Goal: Information Seeking & Learning: Stay updated

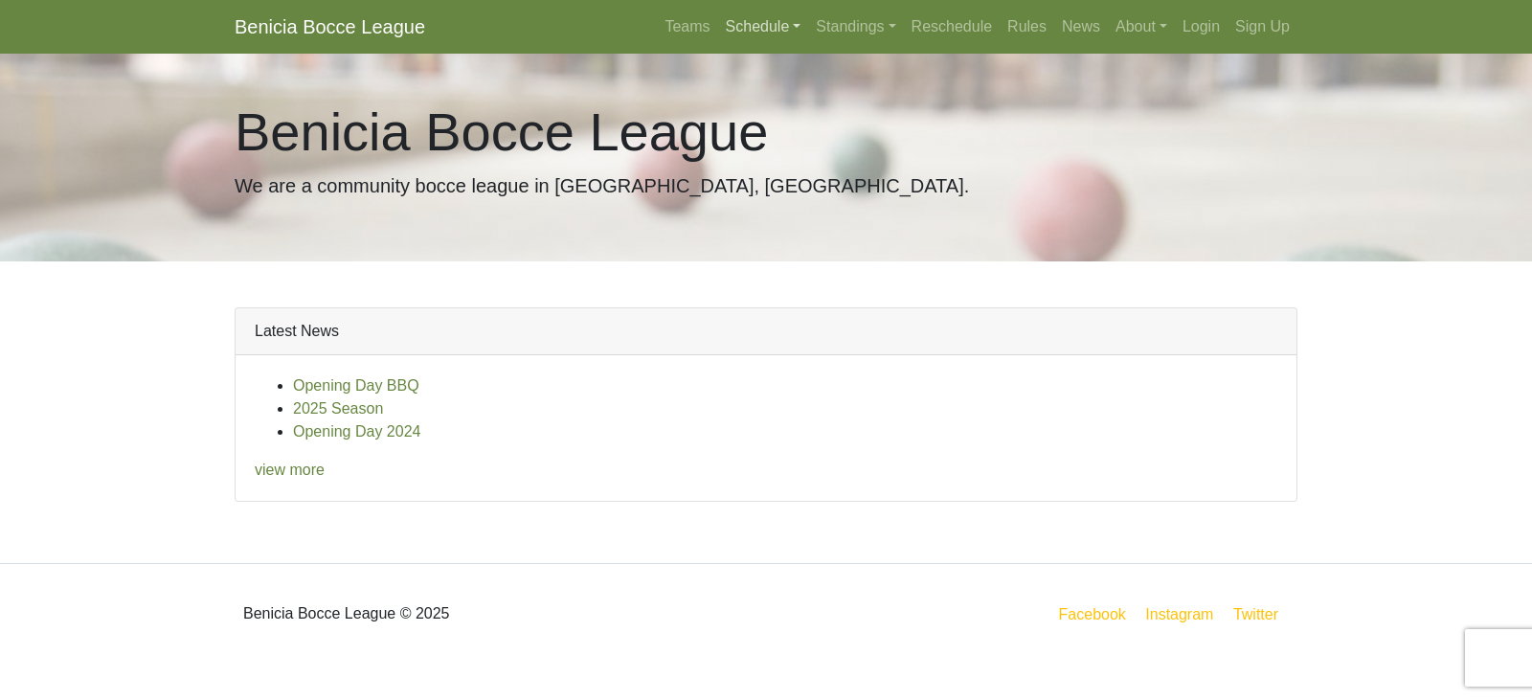
click at [800, 27] on link "Schedule" at bounding box center [763, 27] width 91 height 38
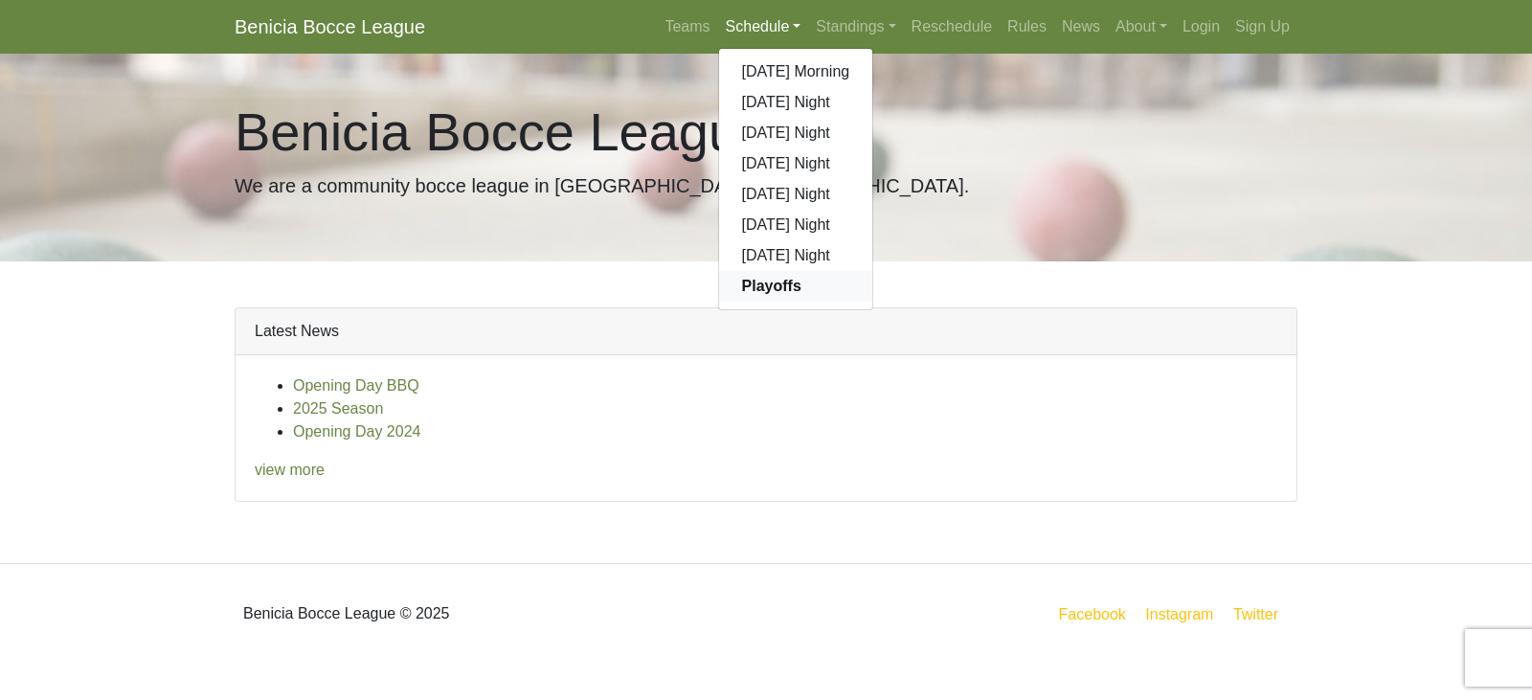
click at [764, 284] on strong "Playoffs" at bounding box center [771, 286] width 59 height 16
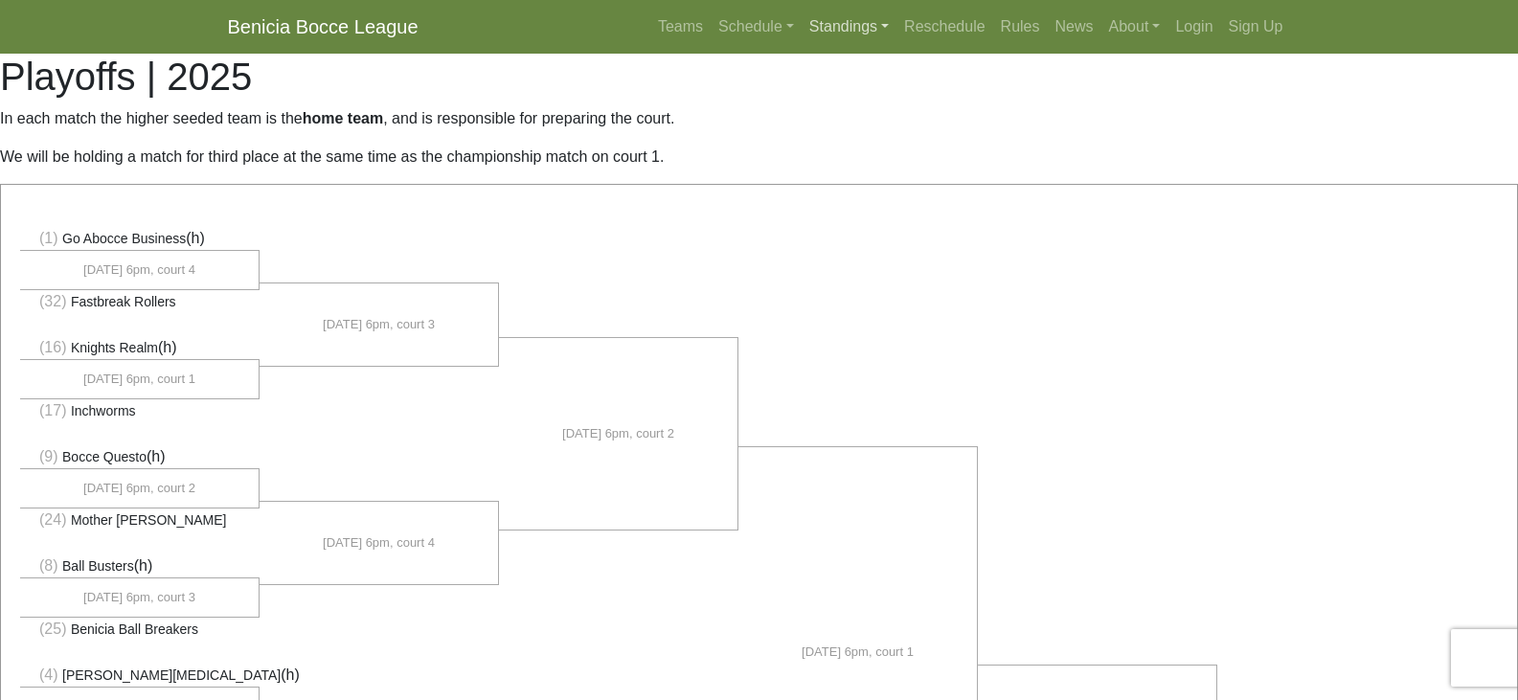
click at [891, 28] on link "Standings" at bounding box center [848, 27] width 95 height 38
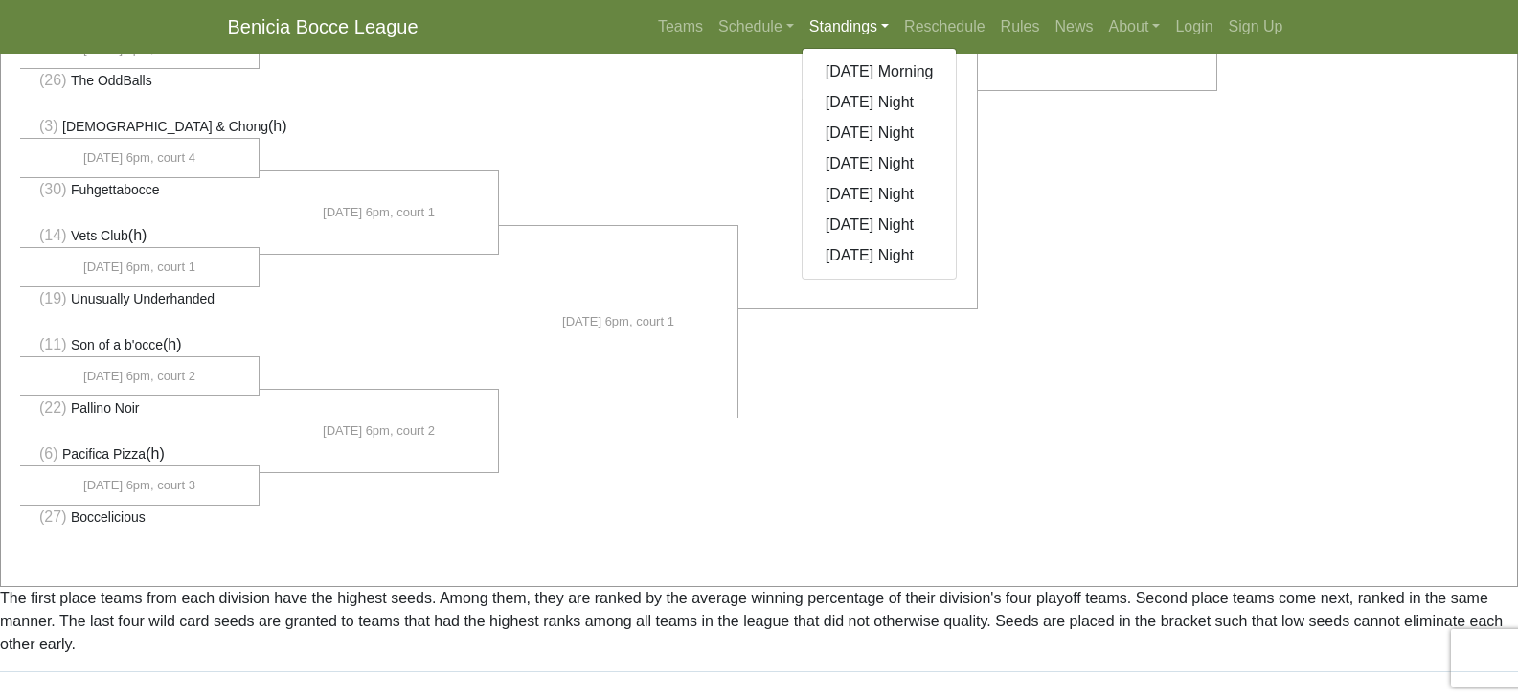
scroll to position [1508, 0]
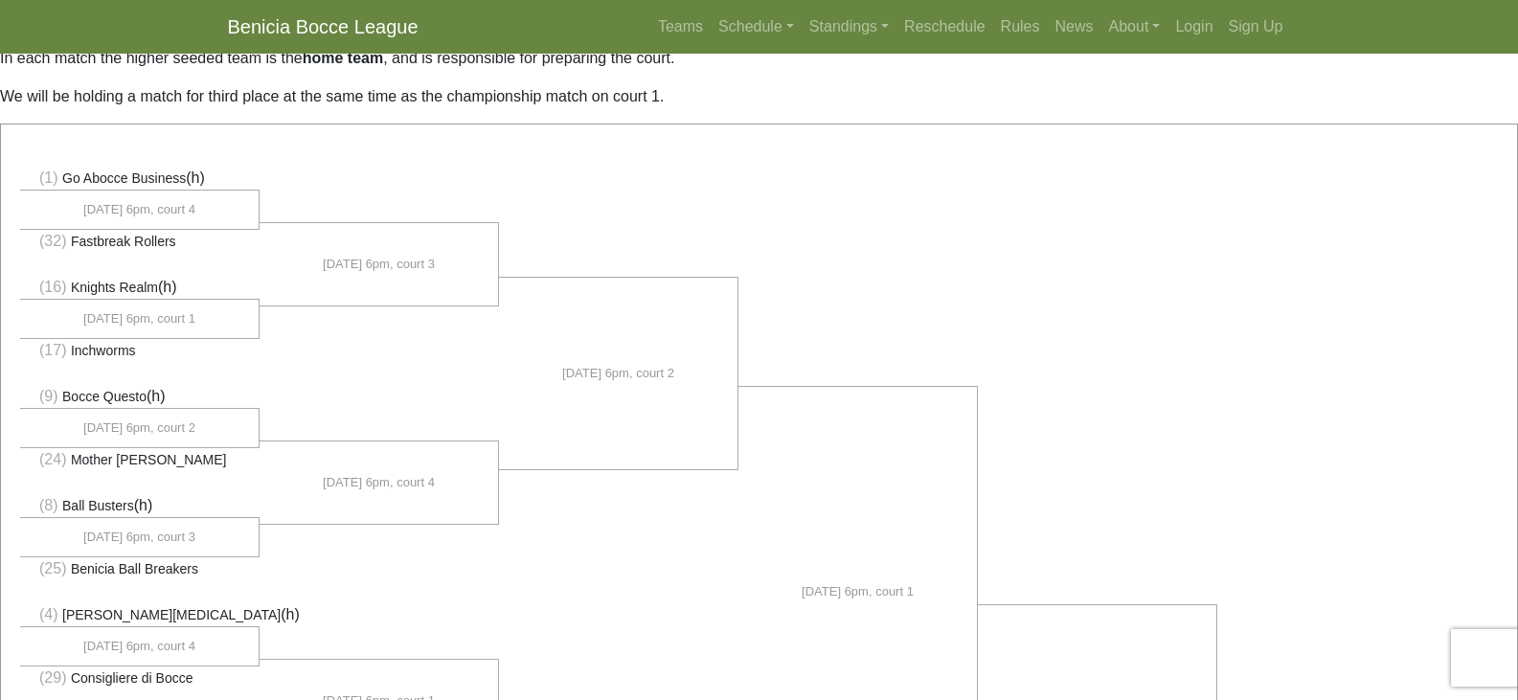
scroll to position [0, 0]
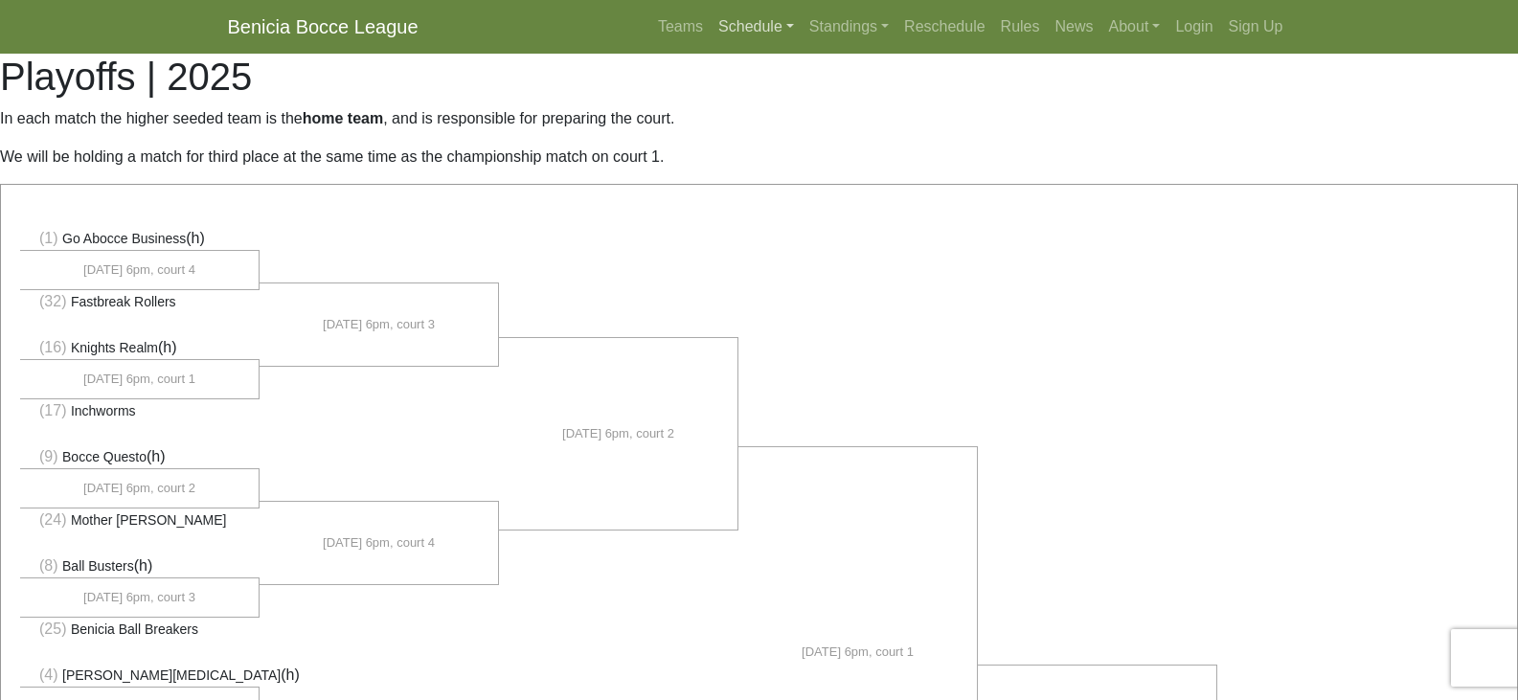
click at [791, 29] on link "Schedule" at bounding box center [756, 27] width 91 height 38
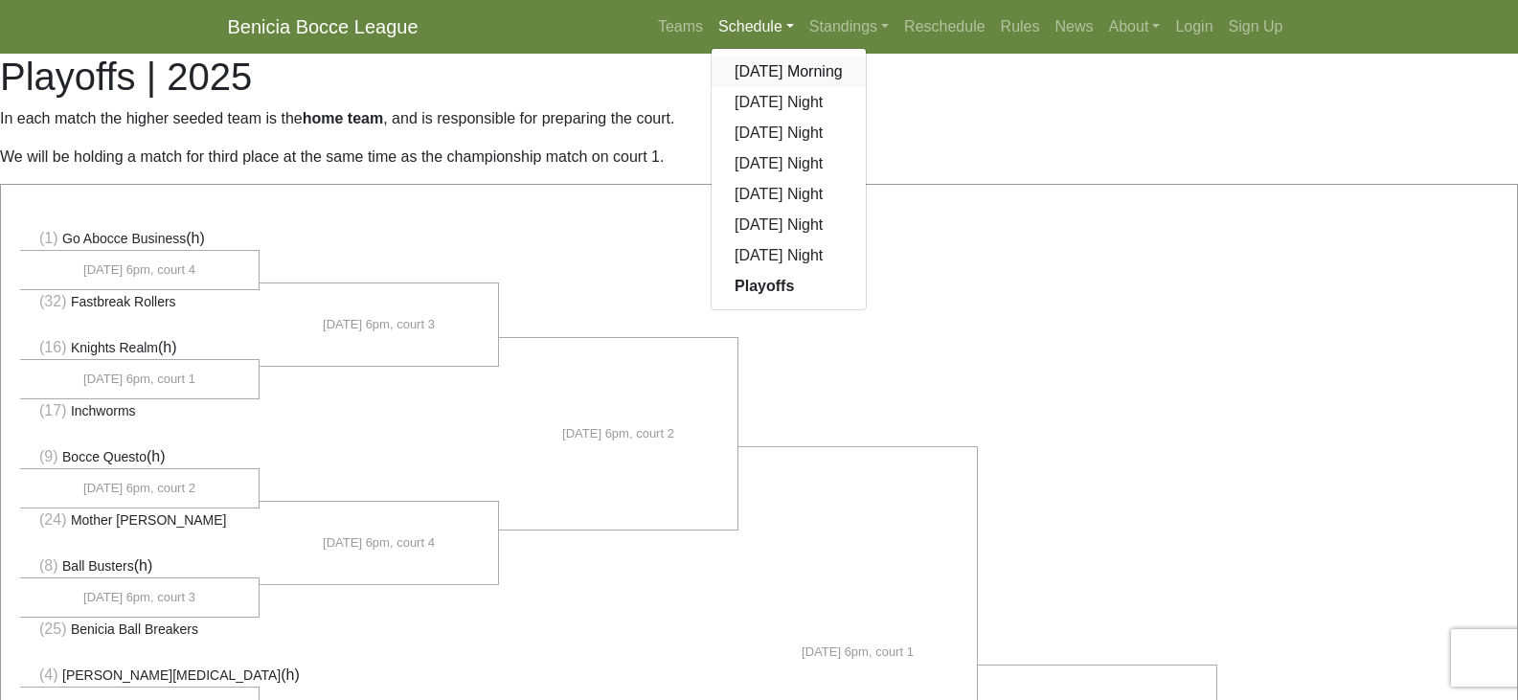
click at [770, 66] on link "[DATE] Morning" at bounding box center [788, 71] width 154 height 31
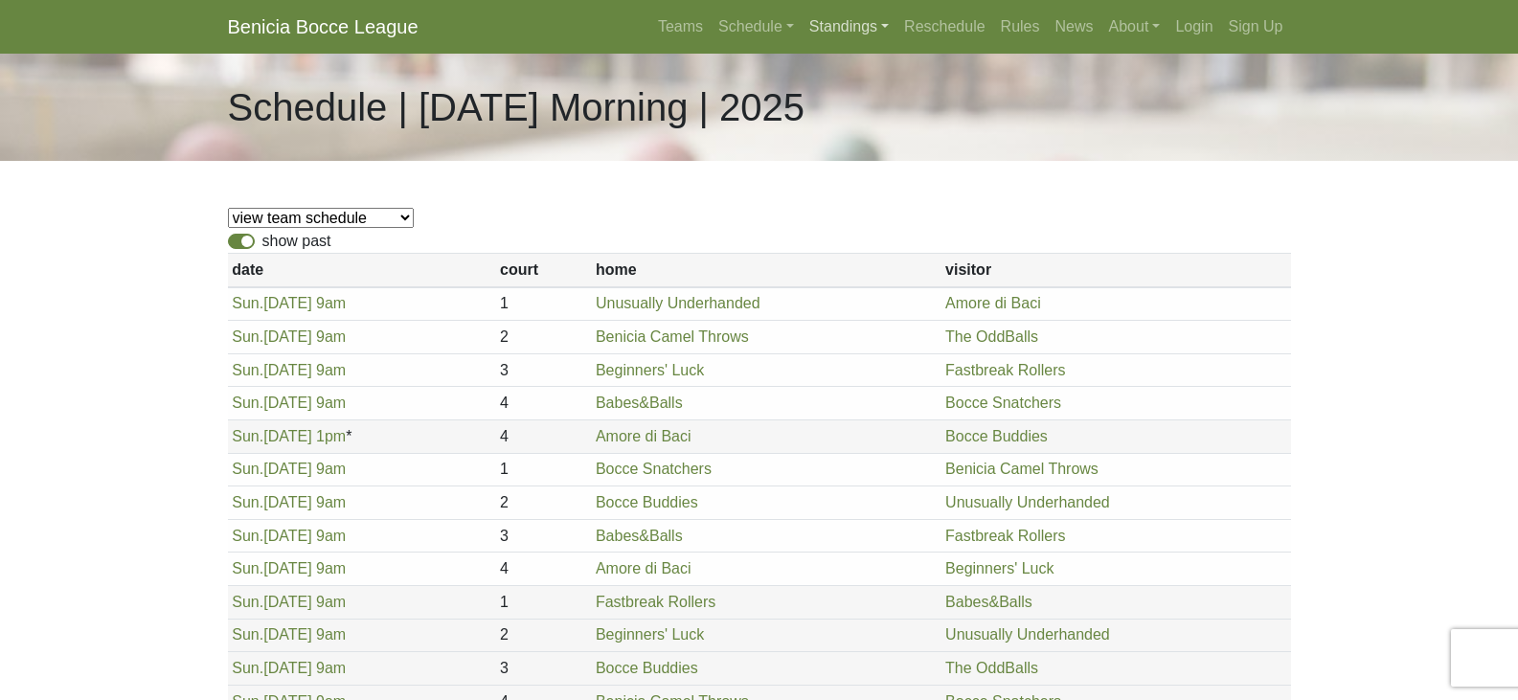
click at [887, 25] on link "Standings" at bounding box center [848, 27] width 95 height 38
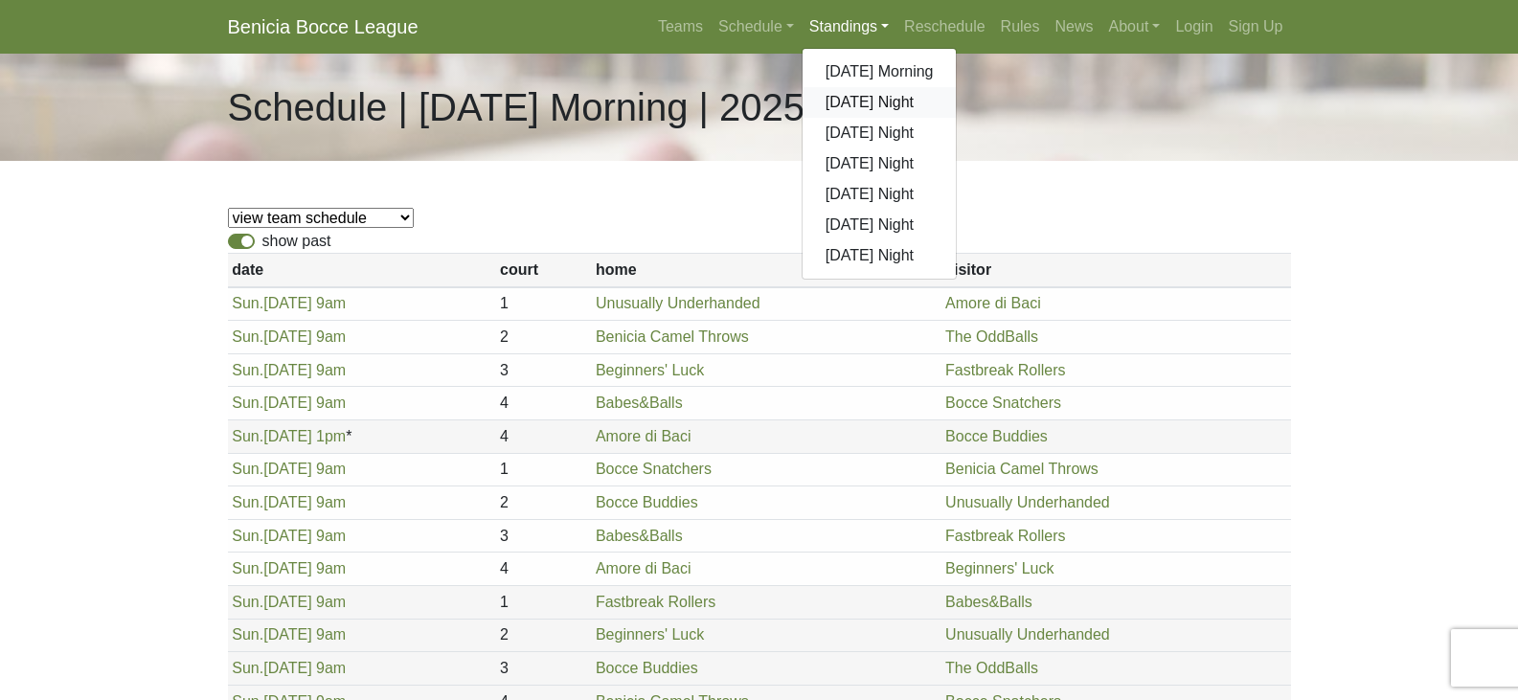
click at [859, 96] on link "[DATE] Night" at bounding box center [879, 102] width 154 height 31
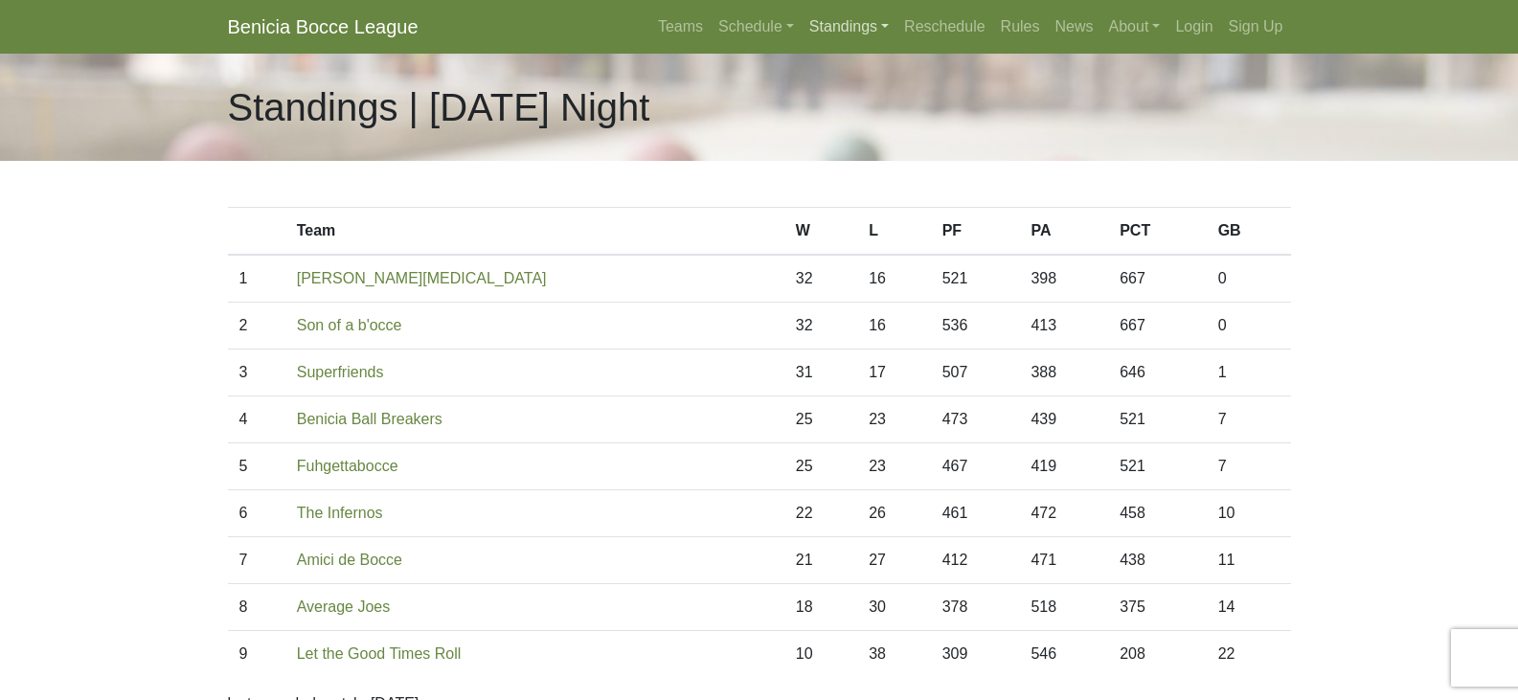
click at [887, 31] on link "Standings" at bounding box center [848, 27] width 95 height 38
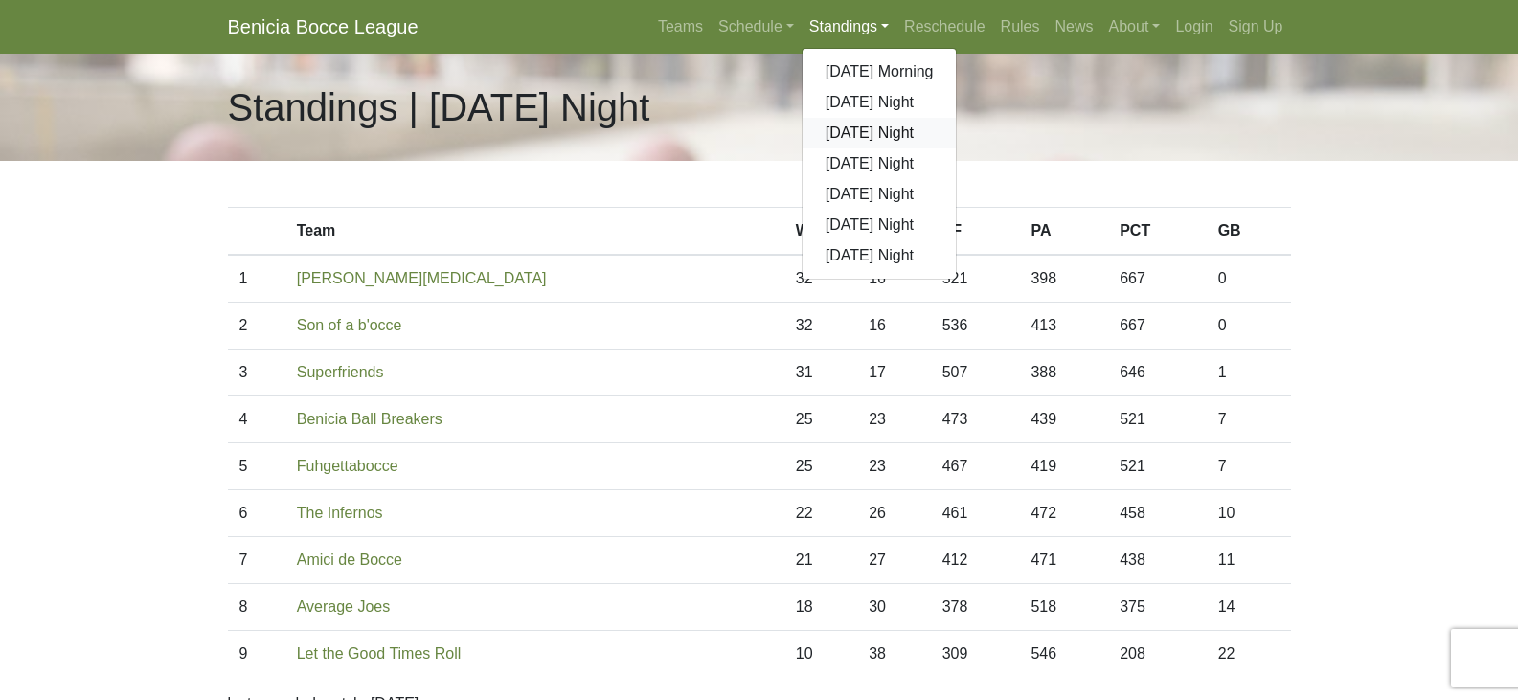
click at [875, 129] on link "[DATE] Night" at bounding box center [879, 133] width 154 height 31
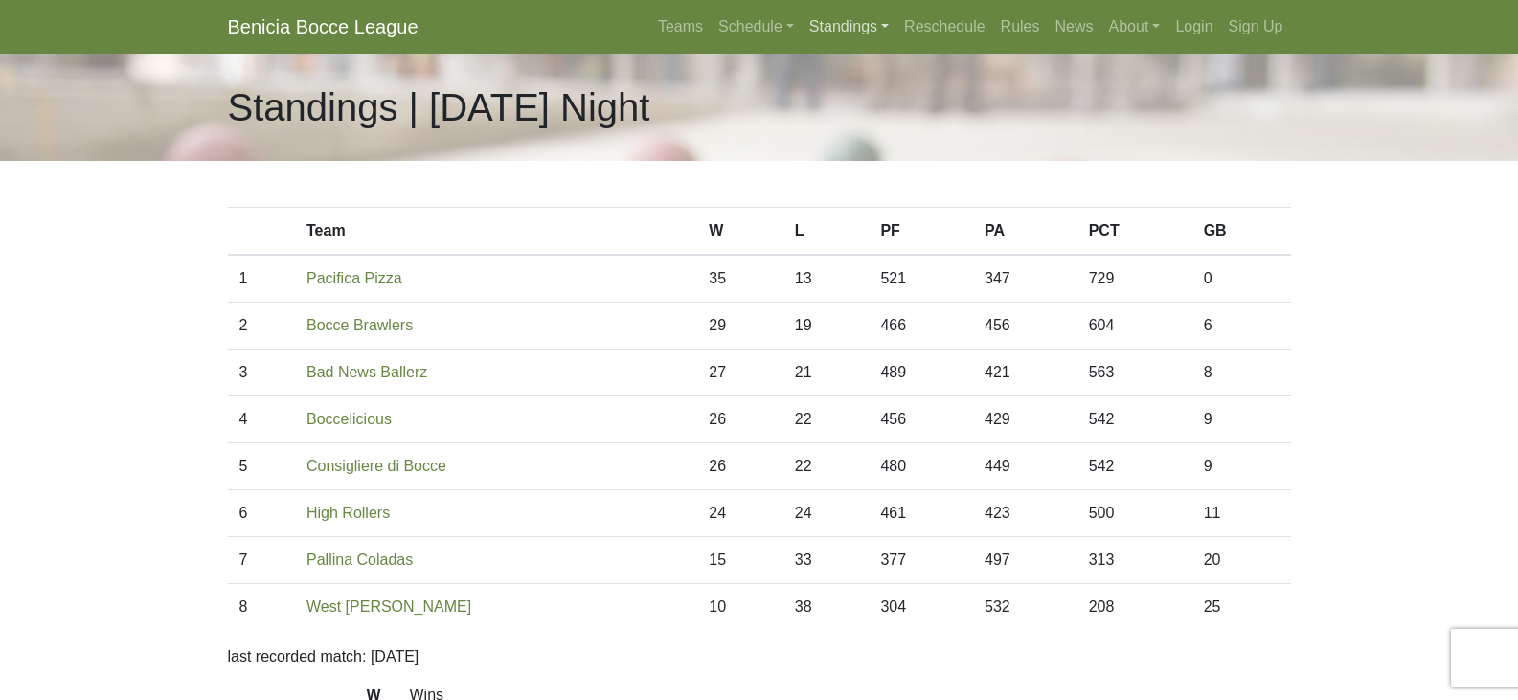
click at [891, 28] on link "Standings" at bounding box center [848, 27] width 95 height 38
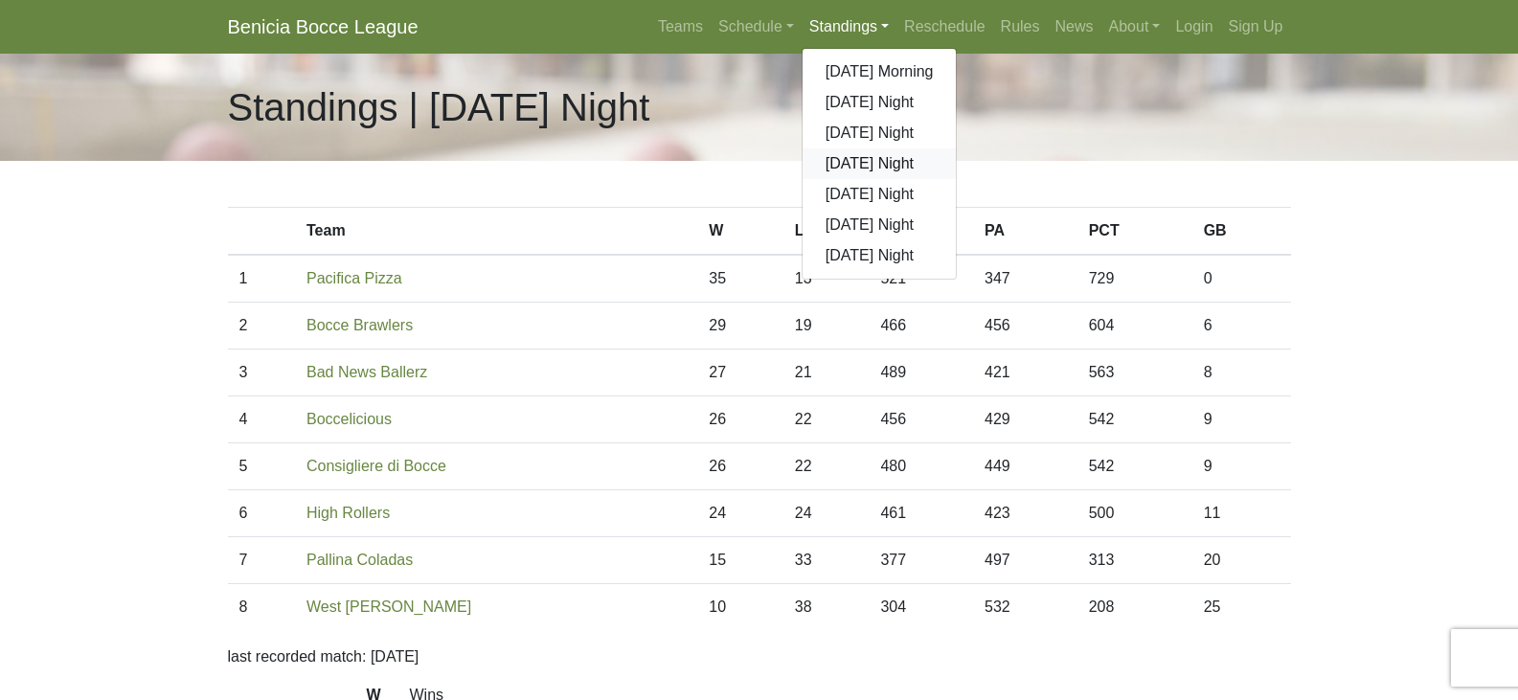
click at [851, 160] on link "[DATE] Night" at bounding box center [879, 163] width 154 height 31
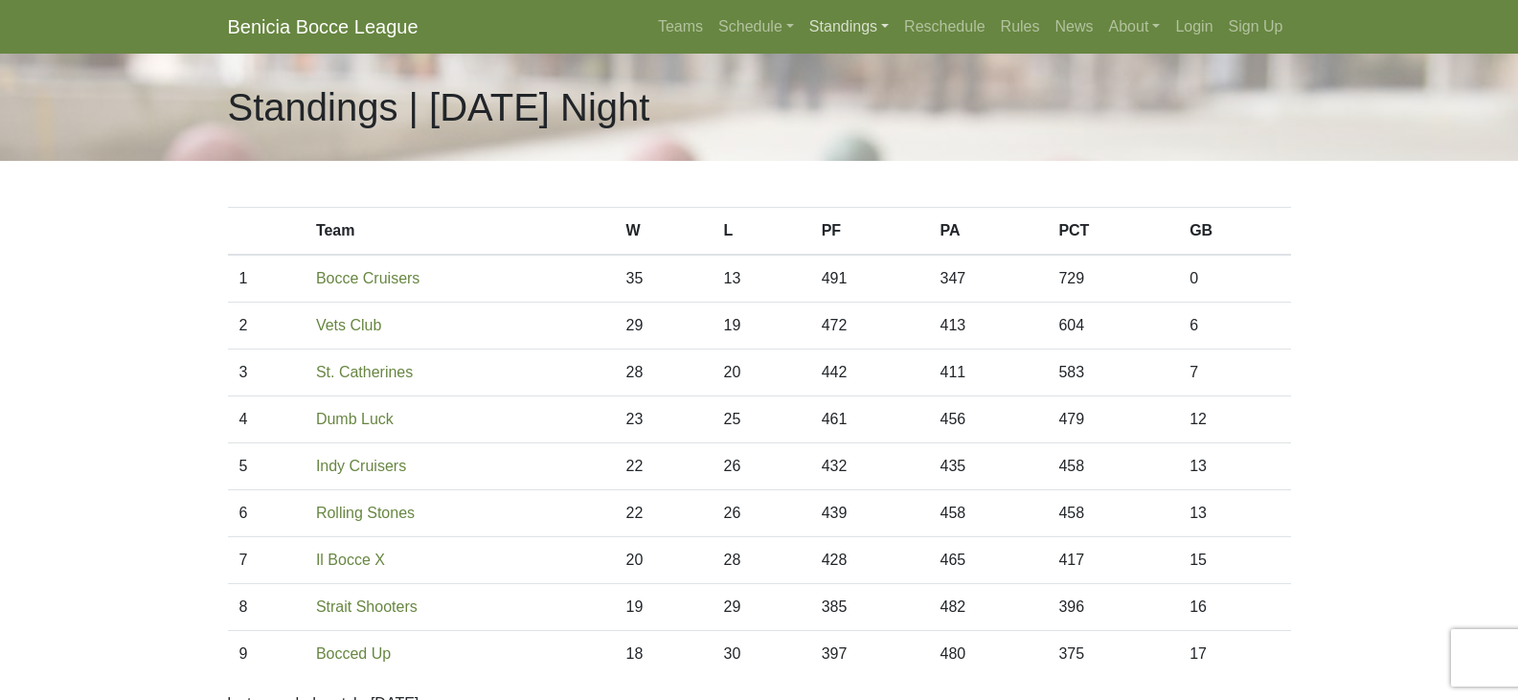
click at [892, 24] on link "Standings" at bounding box center [848, 27] width 95 height 38
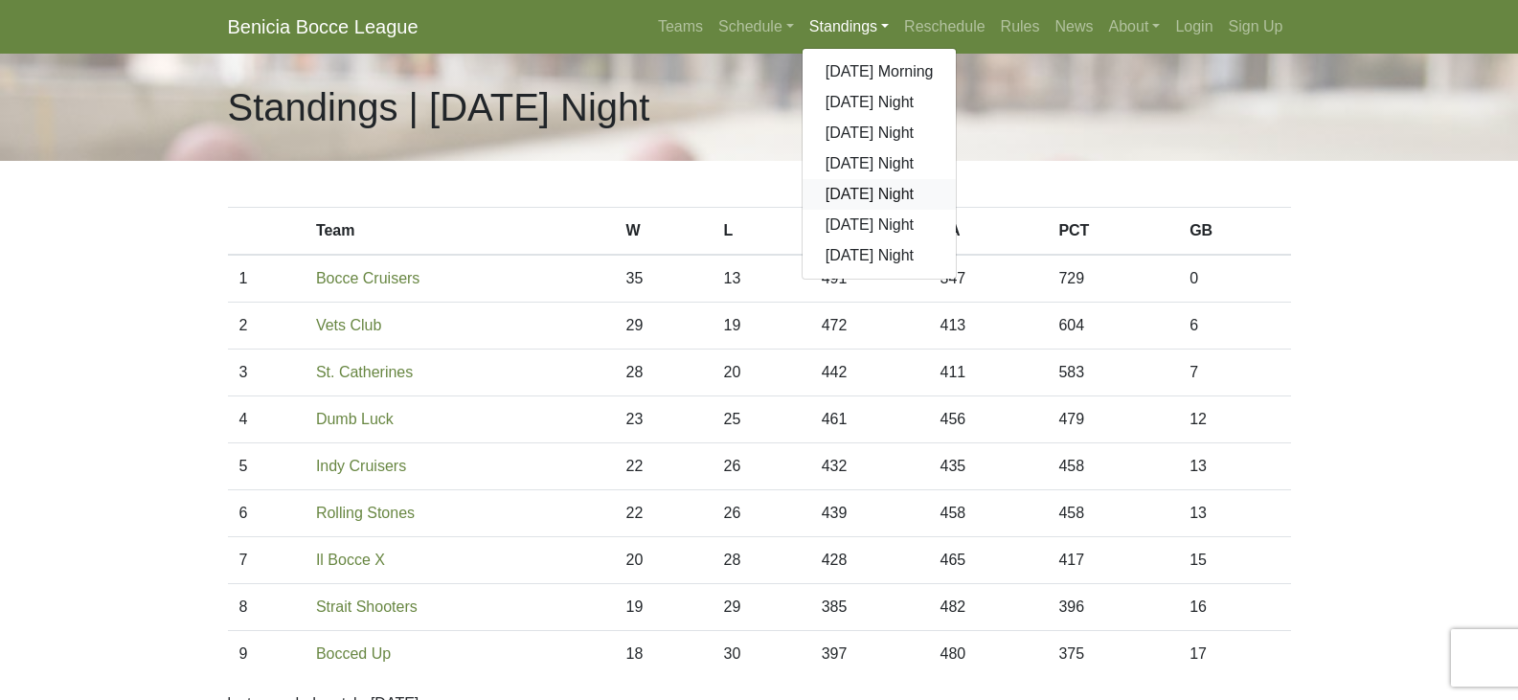
click at [854, 195] on link "[DATE] Night" at bounding box center [879, 194] width 154 height 31
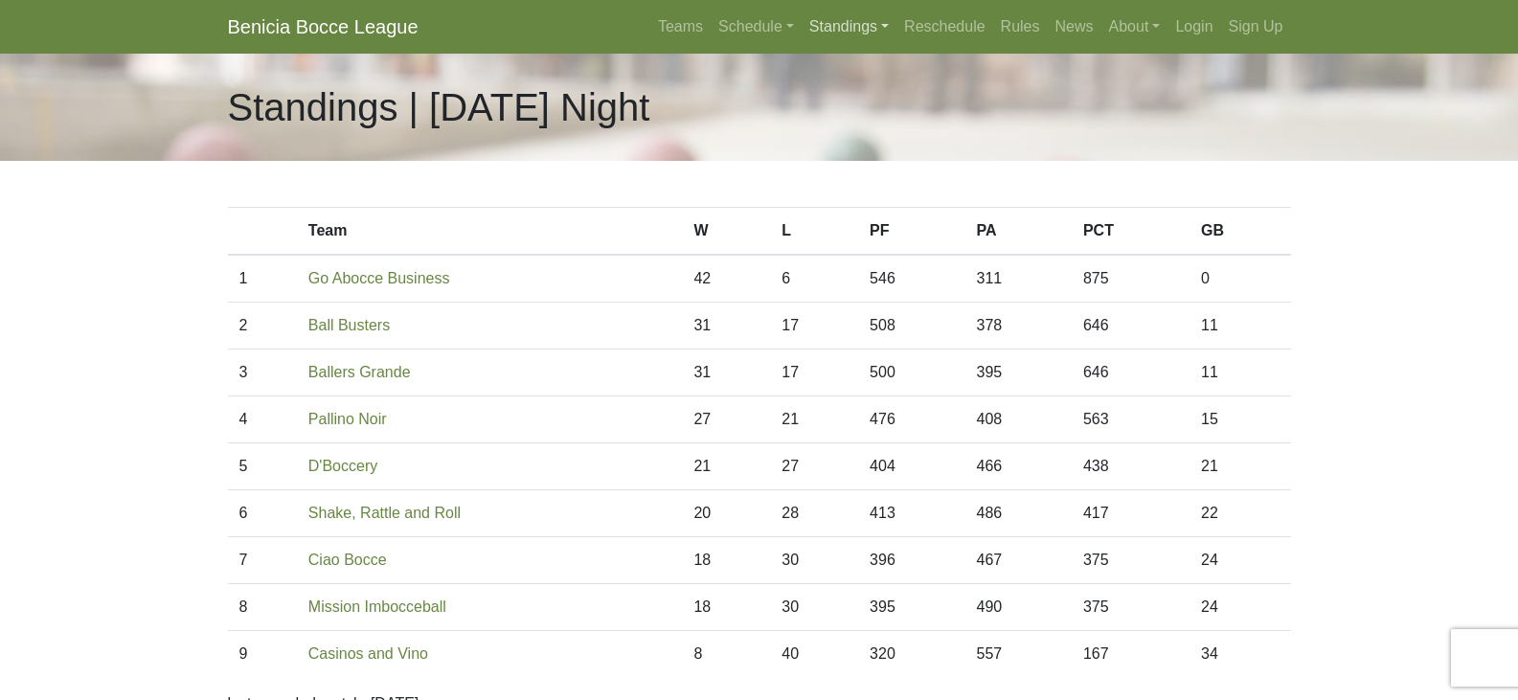
click at [887, 27] on link "Standings" at bounding box center [848, 27] width 95 height 38
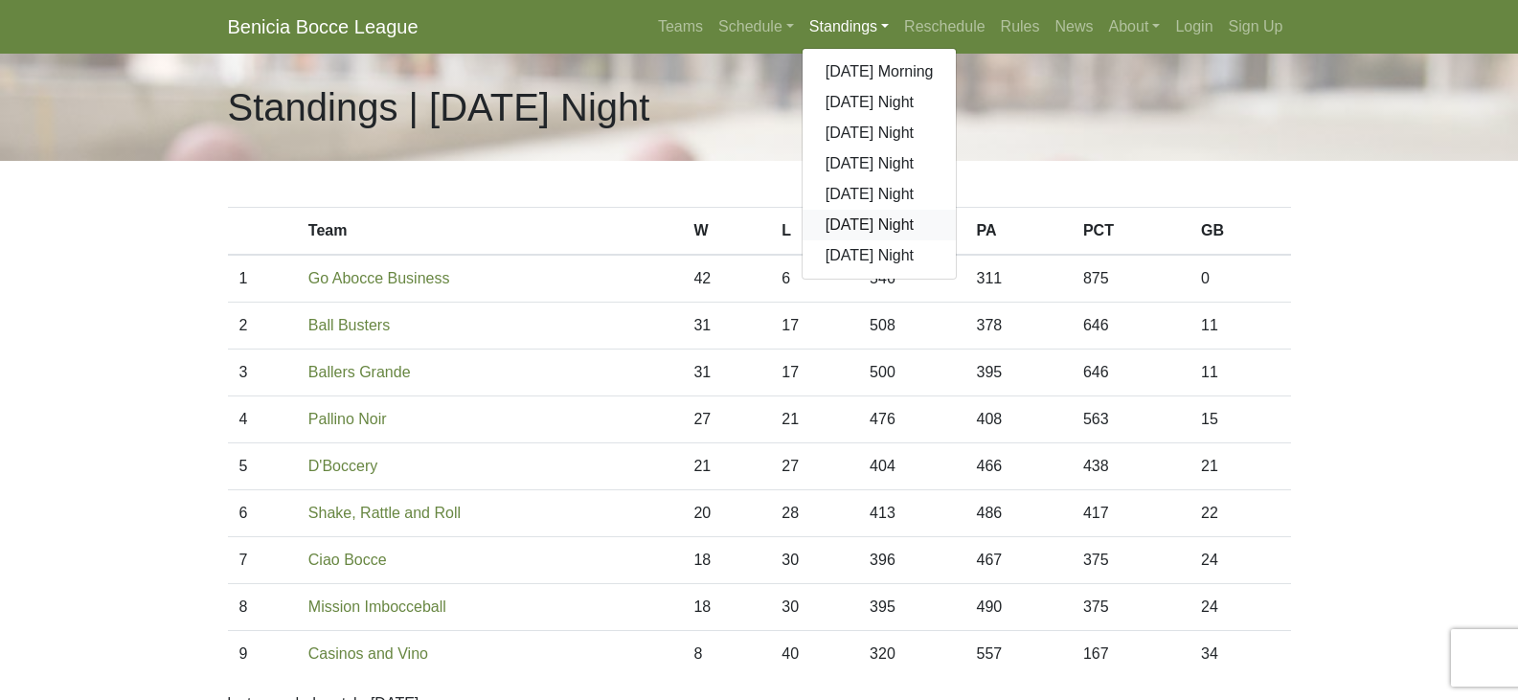
click at [842, 219] on link "[DATE] Night" at bounding box center [879, 225] width 154 height 31
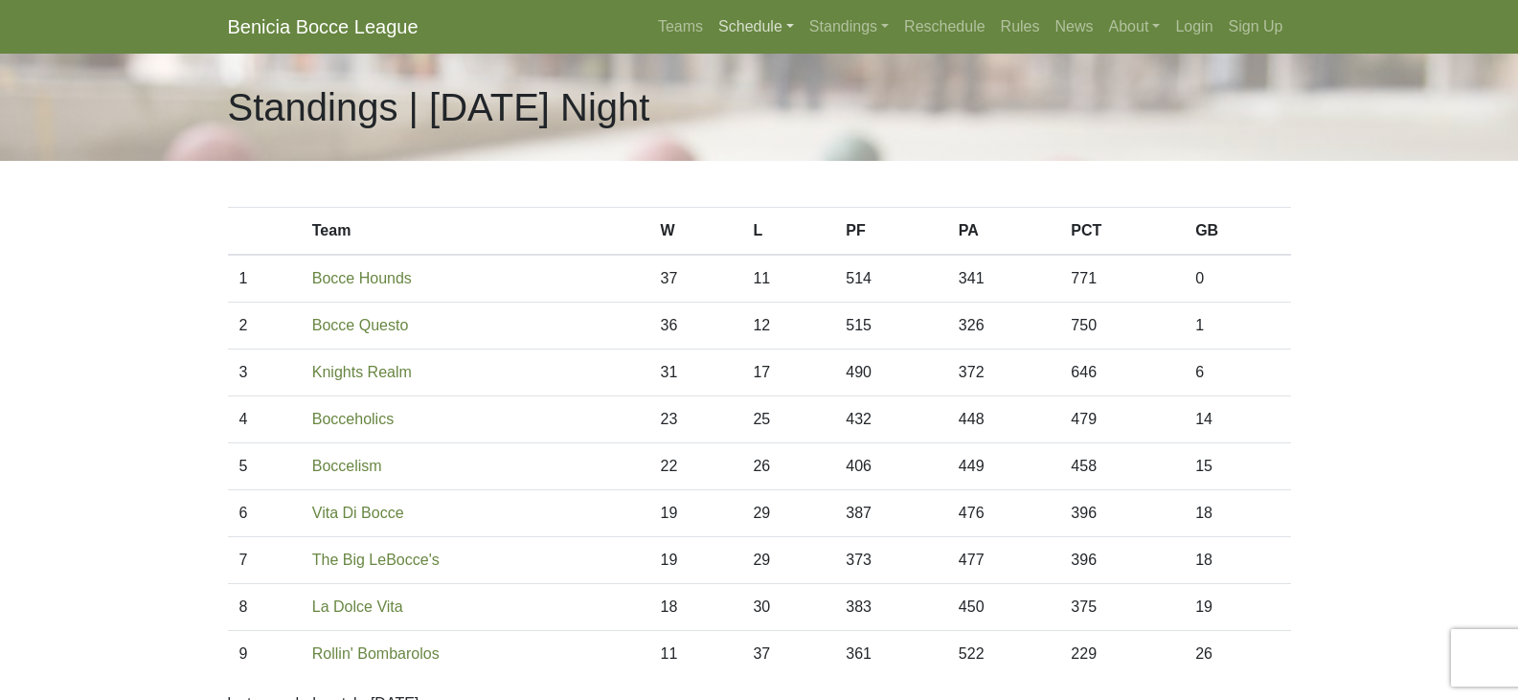
click at [791, 32] on link "Schedule" at bounding box center [756, 27] width 91 height 38
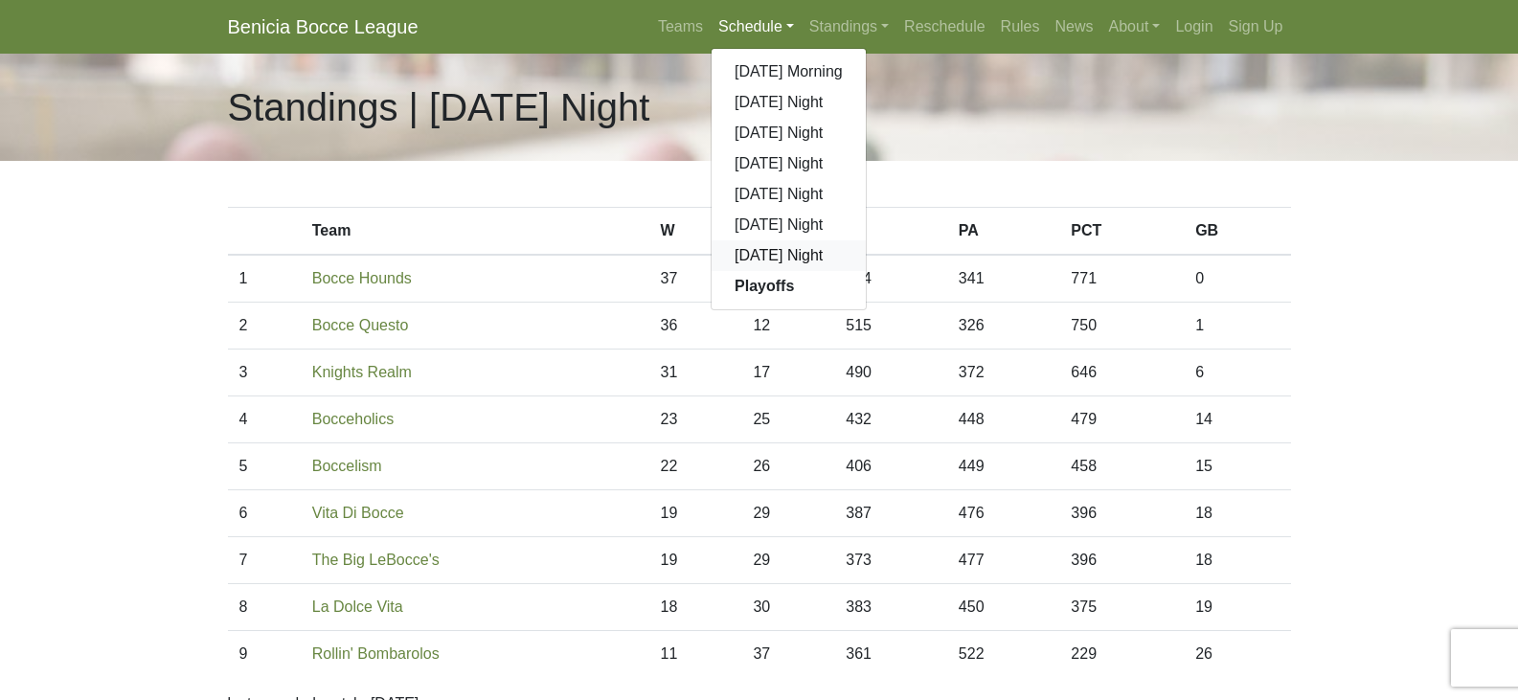
click at [756, 251] on link "[DATE] Night" at bounding box center [788, 255] width 154 height 31
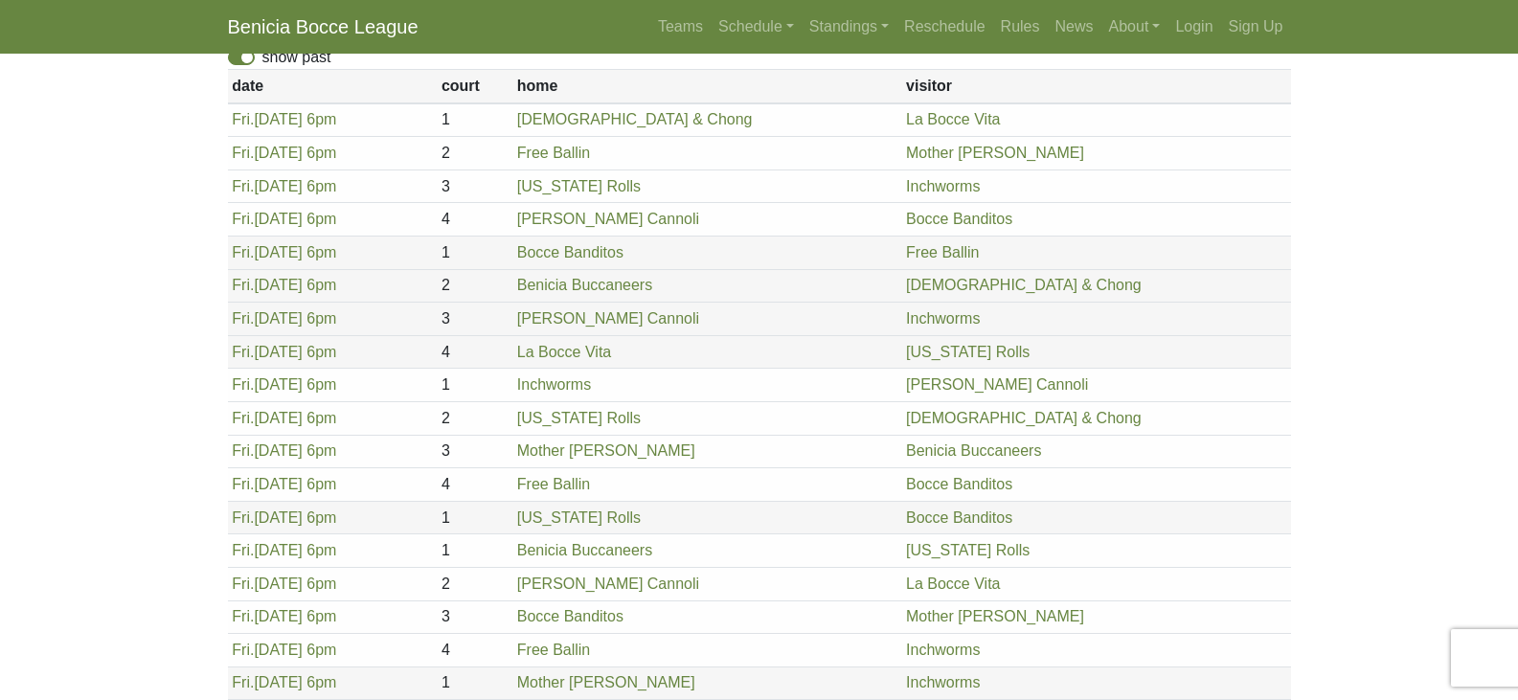
scroll to position [188, 0]
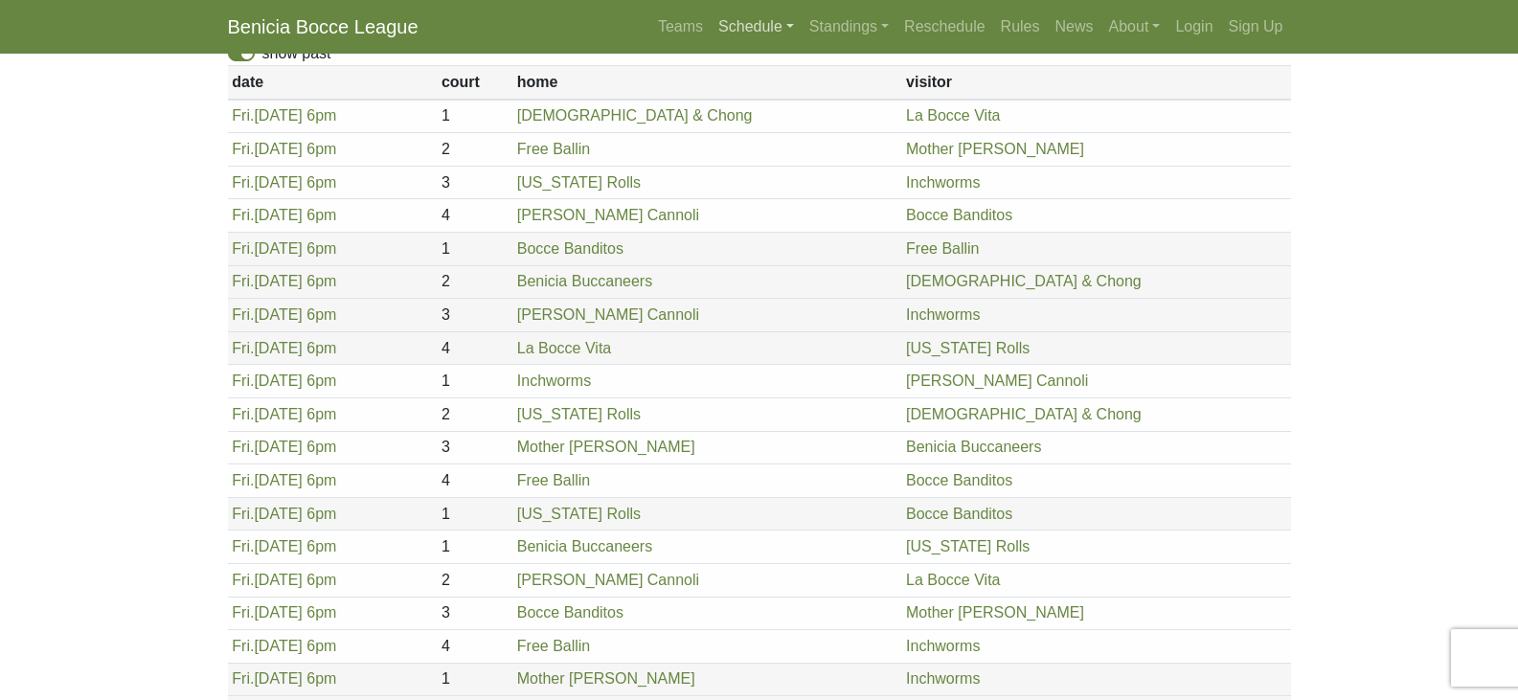
click at [783, 20] on link "Schedule" at bounding box center [756, 27] width 91 height 38
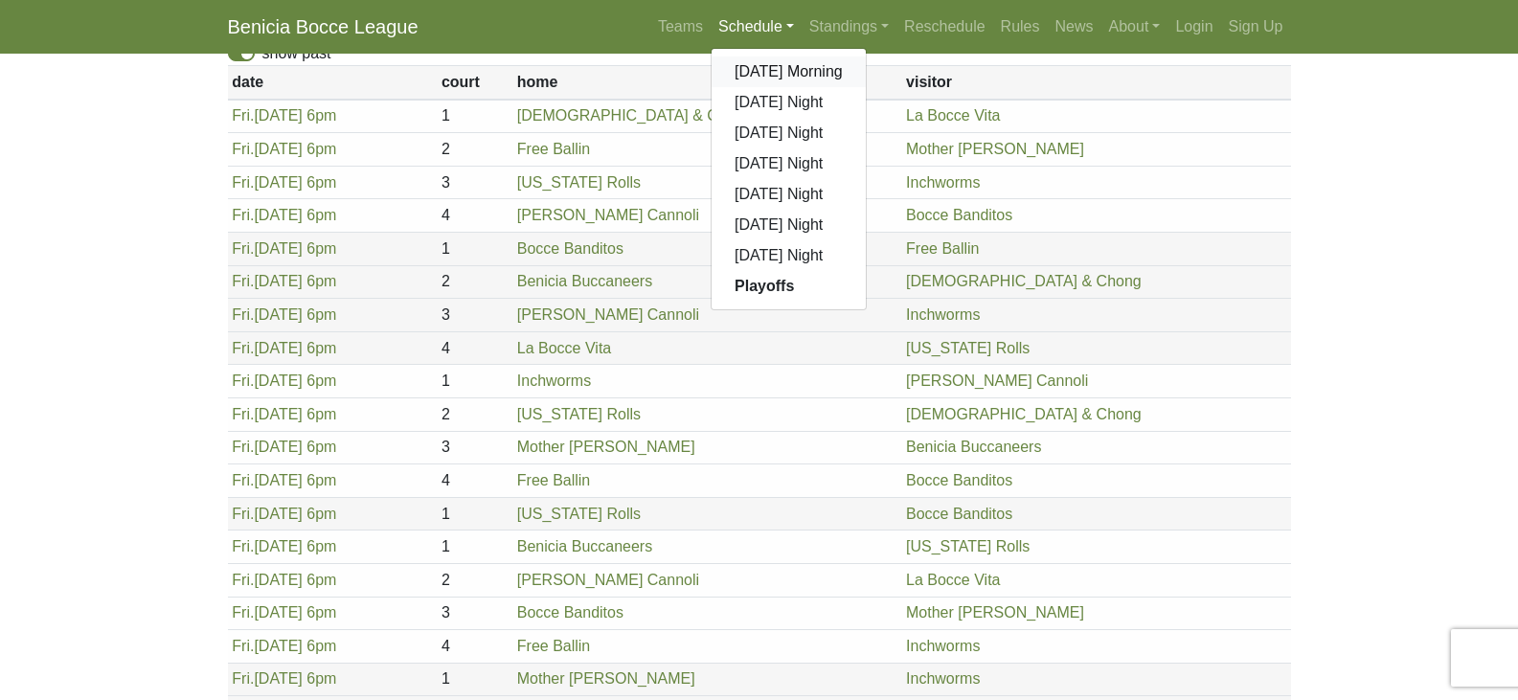
click at [766, 71] on link "[DATE] Morning" at bounding box center [788, 71] width 154 height 31
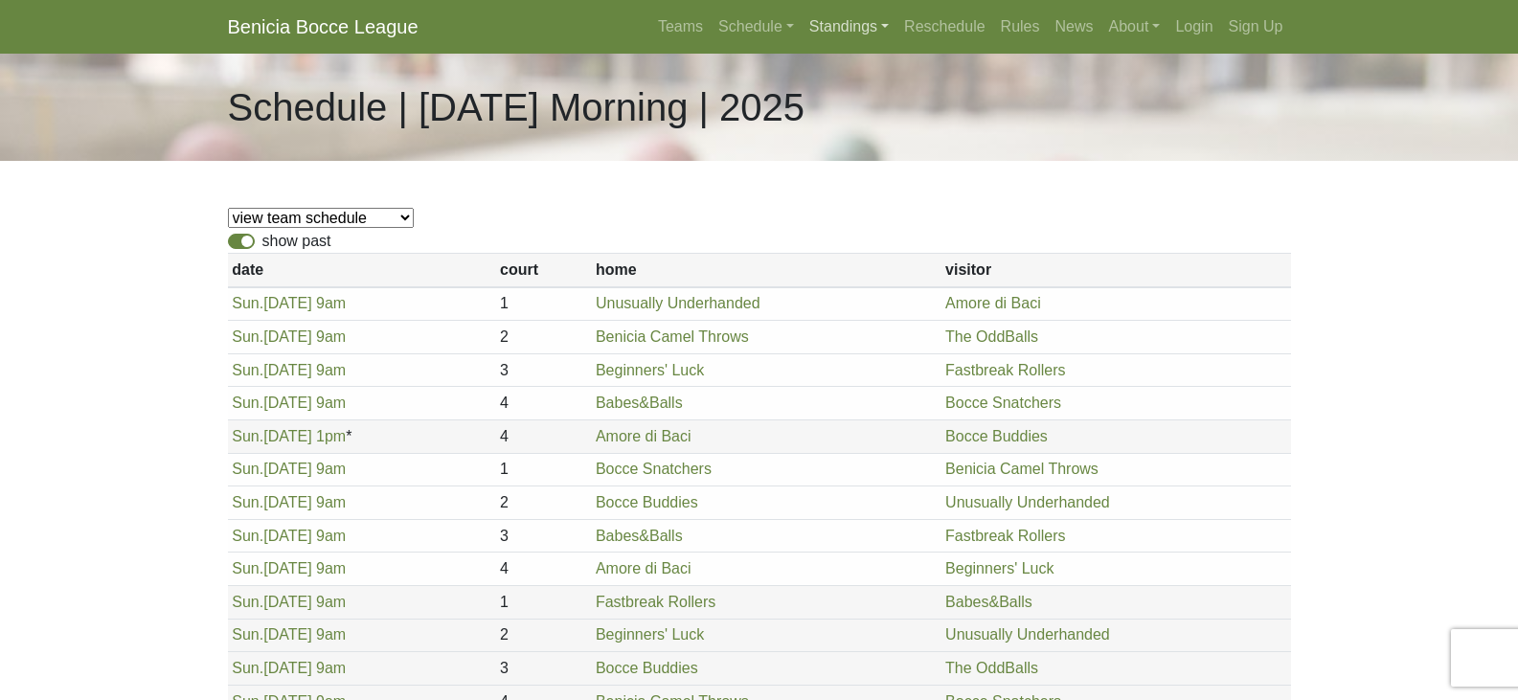
click at [884, 26] on link "Standings" at bounding box center [848, 27] width 95 height 38
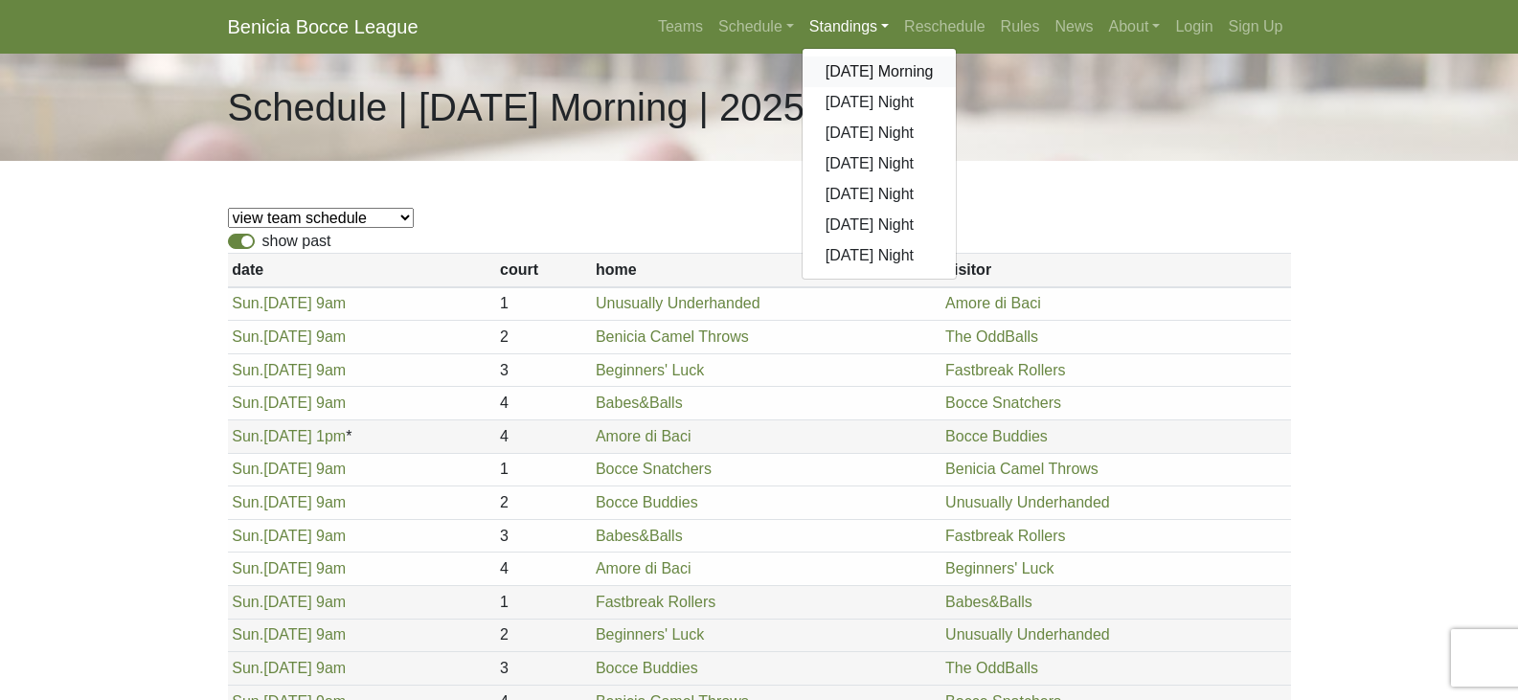
click at [855, 71] on link "[DATE] Morning" at bounding box center [879, 71] width 154 height 31
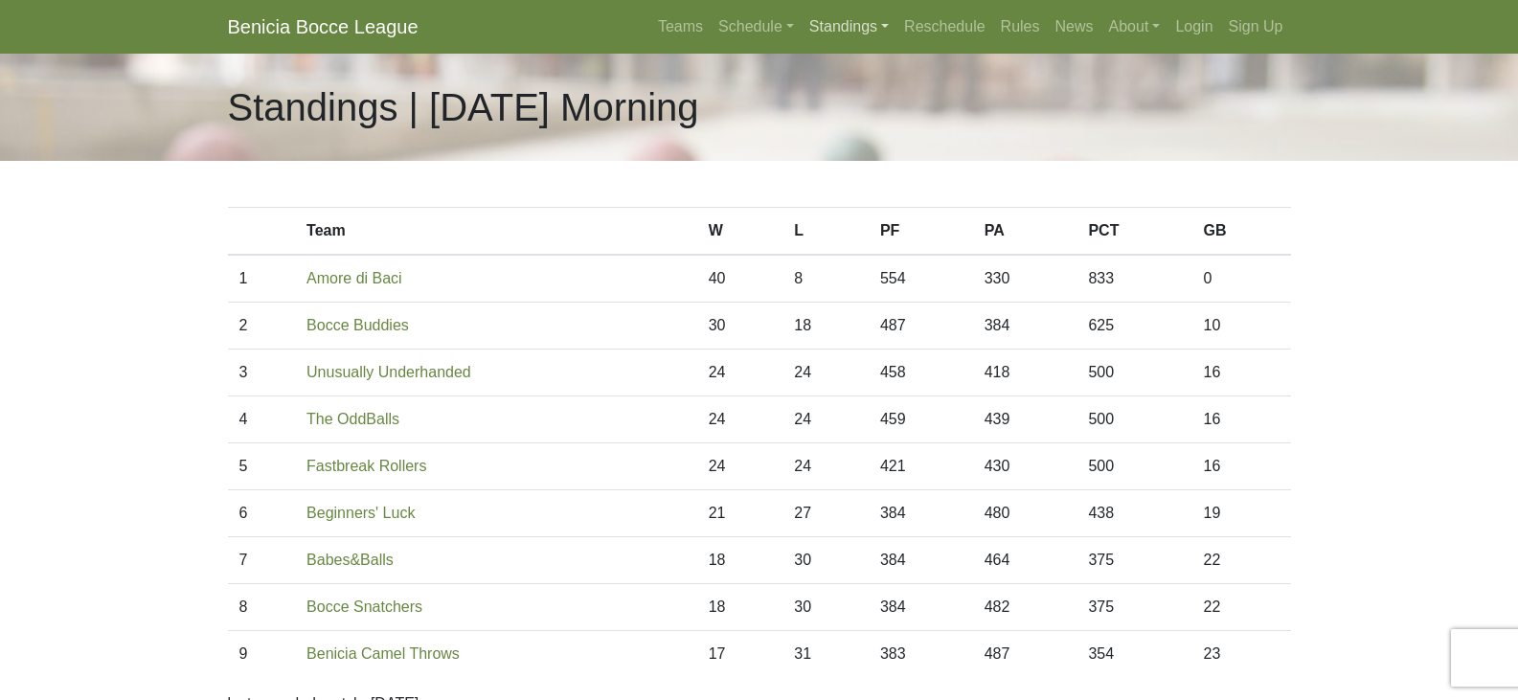
click at [882, 25] on link "Standings" at bounding box center [848, 27] width 95 height 38
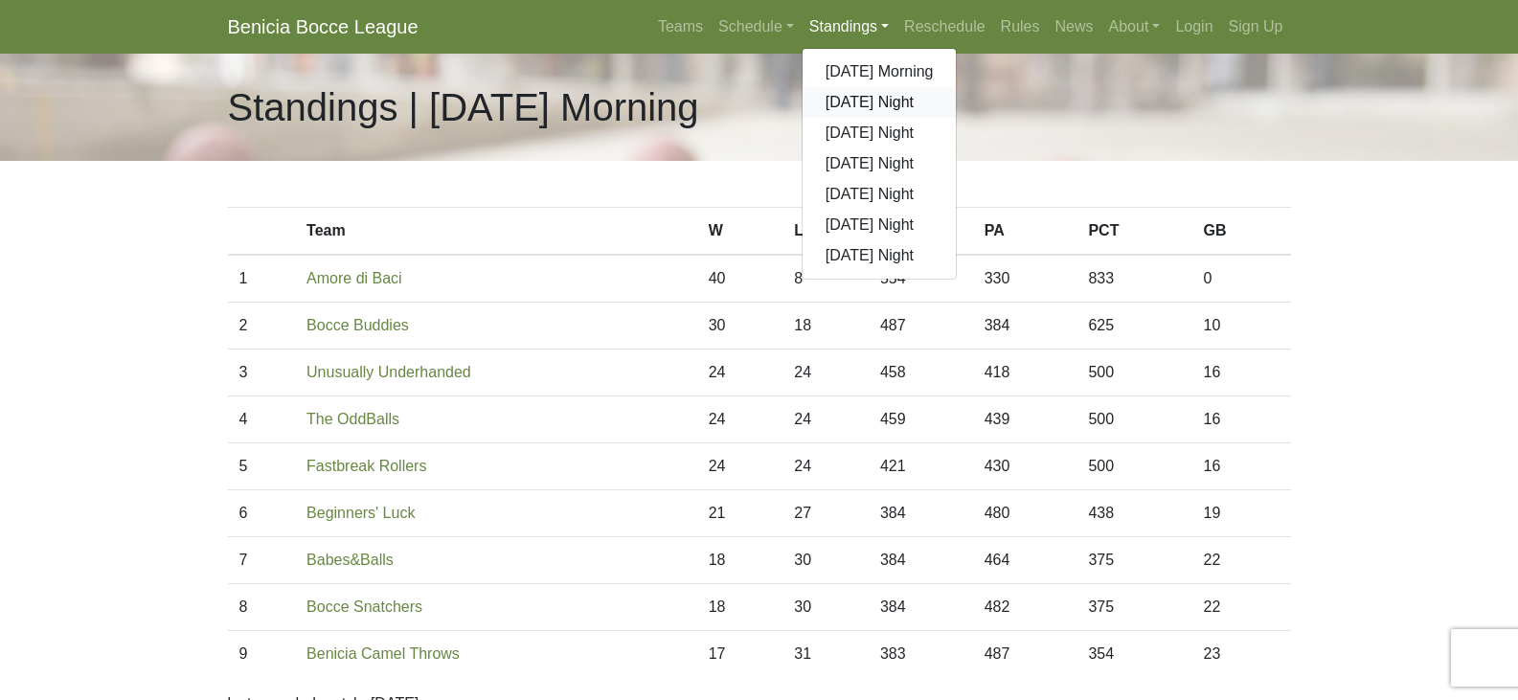
click at [869, 93] on link "[DATE] Night" at bounding box center [879, 102] width 154 height 31
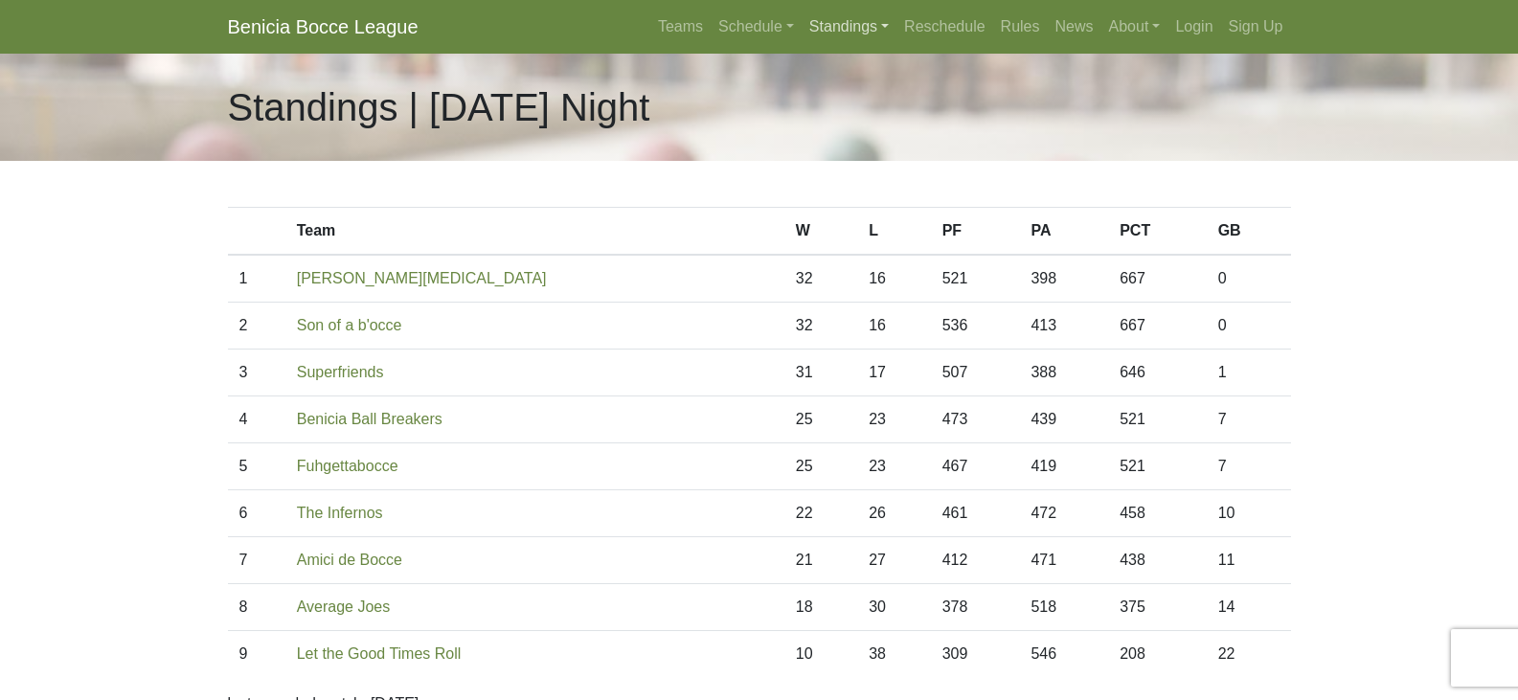
click at [889, 21] on link "Standings" at bounding box center [848, 27] width 95 height 38
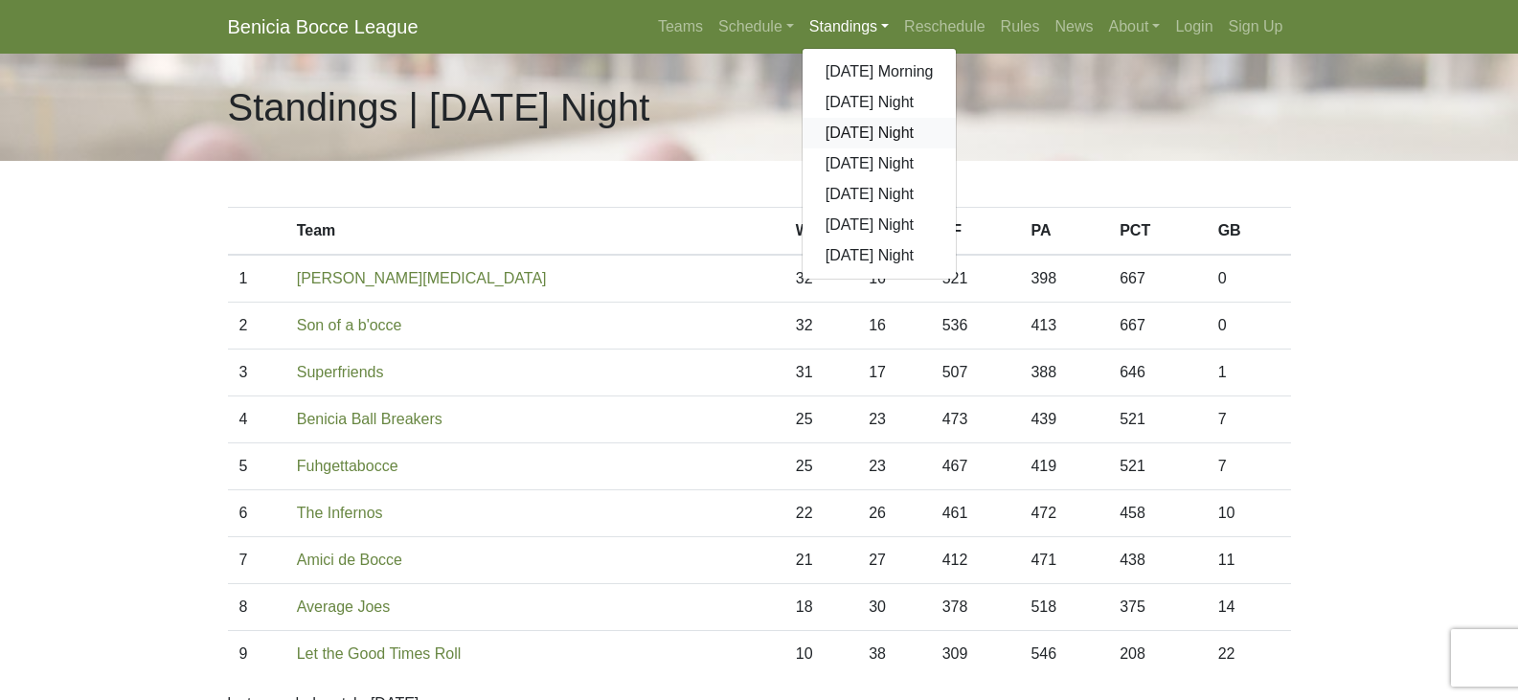
click at [854, 127] on link "[DATE] Night" at bounding box center [879, 133] width 154 height 31
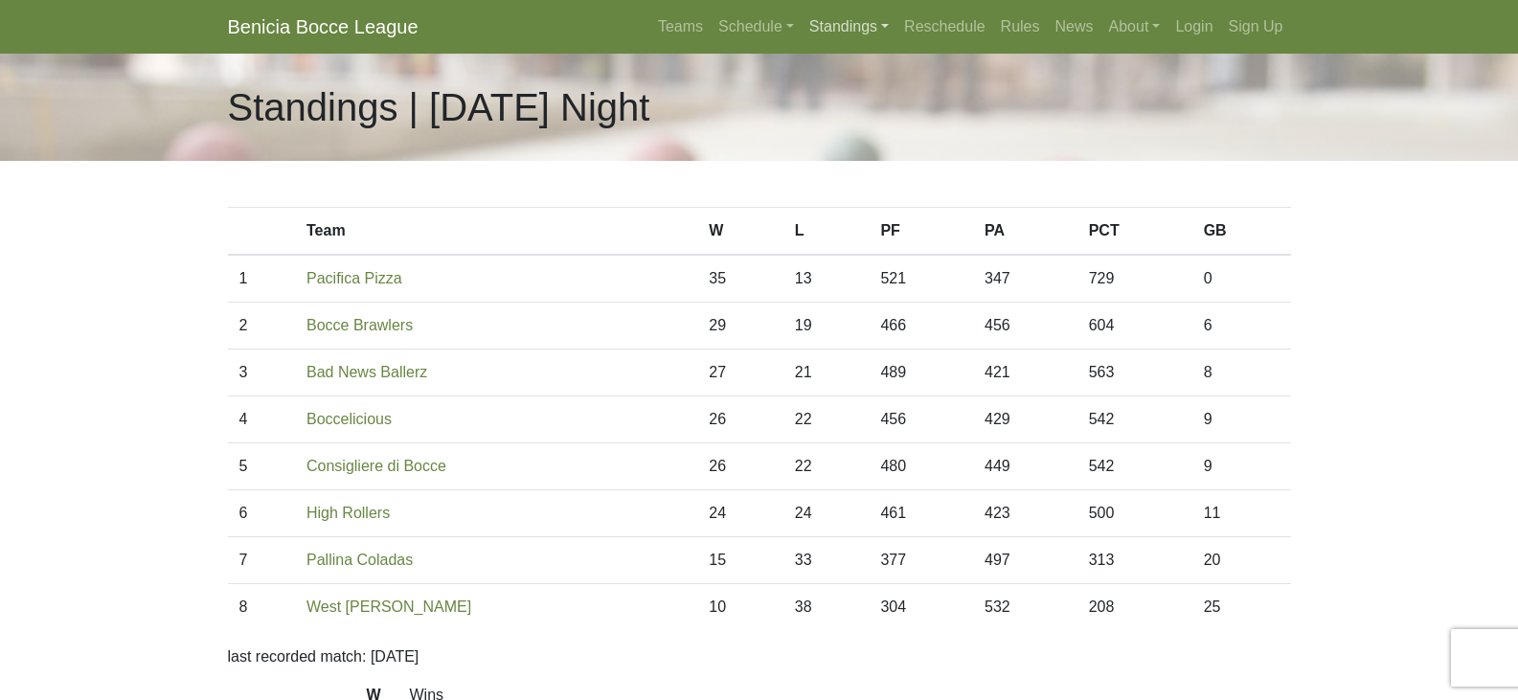
click at [892, 28] on link "Standings" at bounding box center [848, 27] width 95 height 38
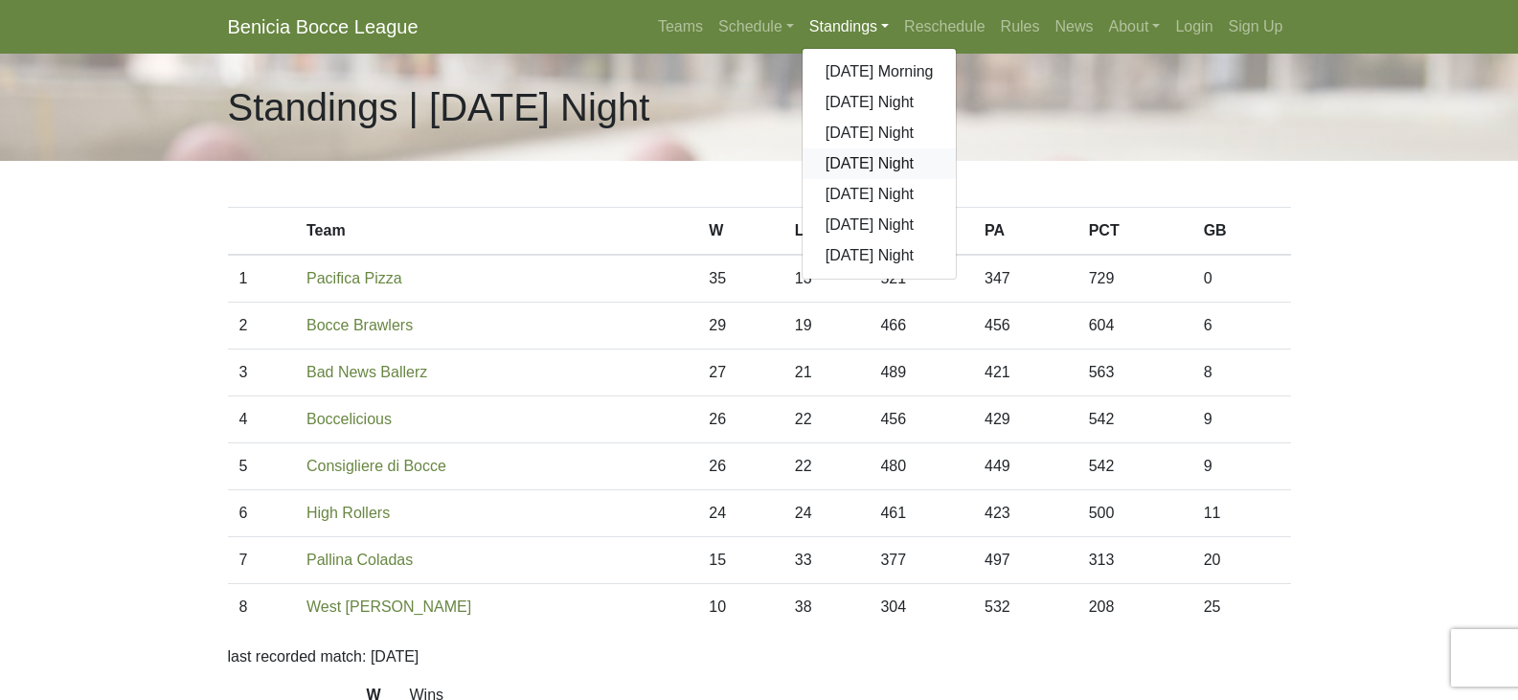
click at [846, 159] on link "[DATE] Night" at bounding box center [879, 163] width 154 height 31
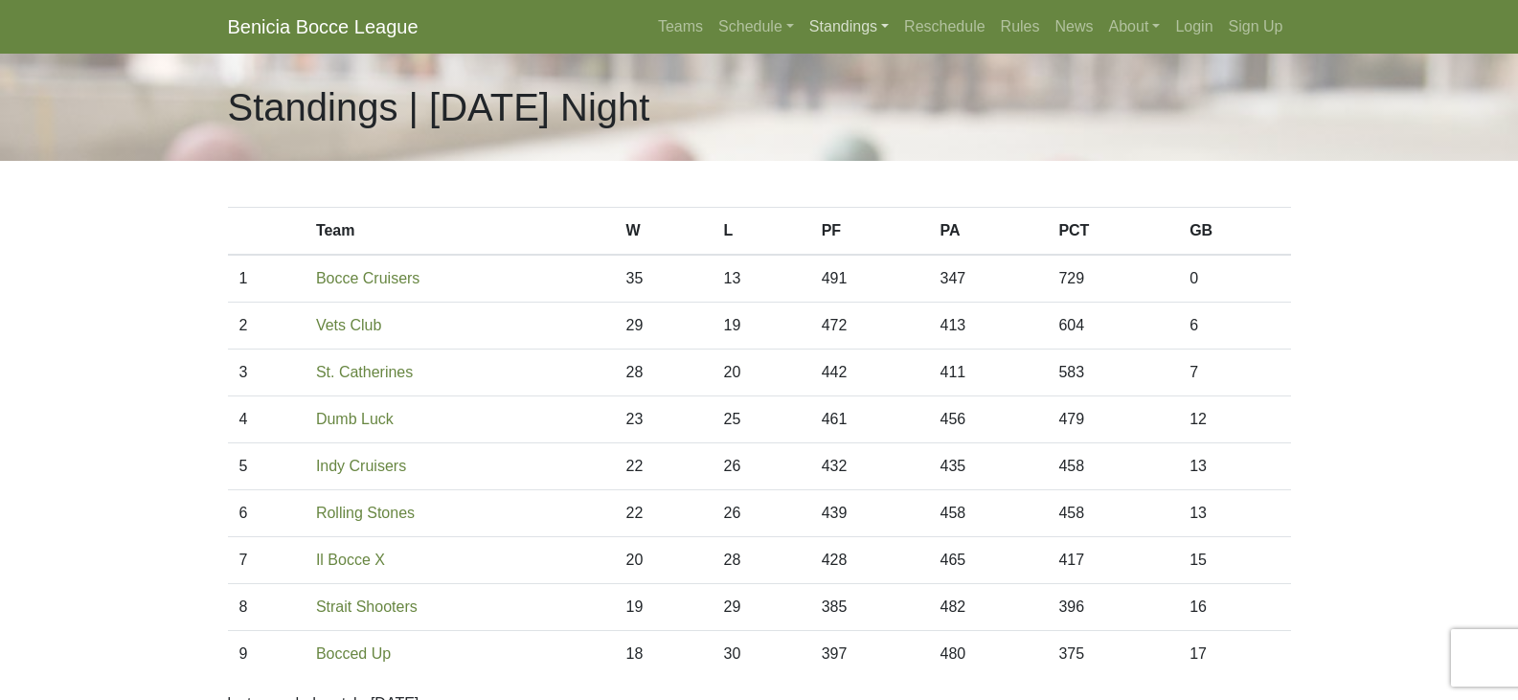
click at [890, 28] on link "Standings" at bounding box center [848, 27] width 95 height 38
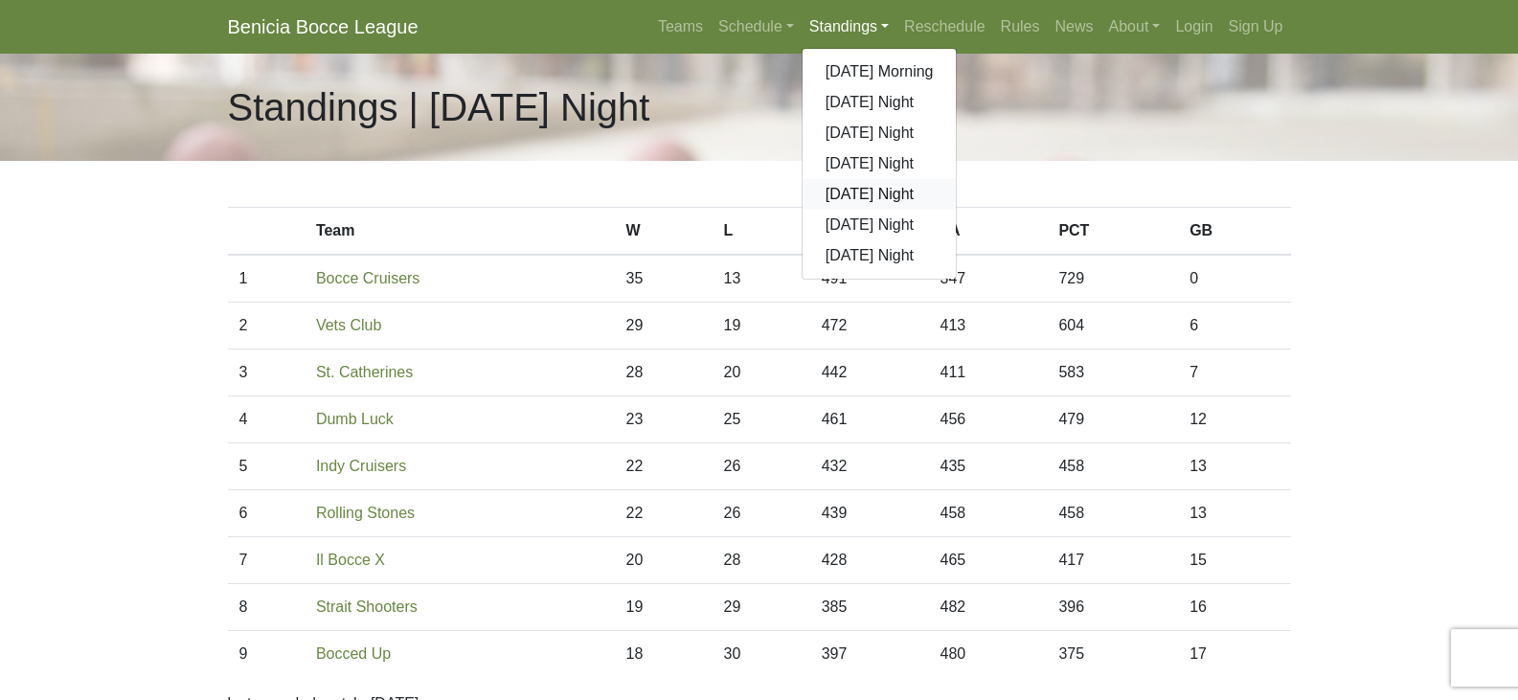
click at [852, 193] on link "[DATE] Night" at bounding box center [879, 194] width 154 height 31
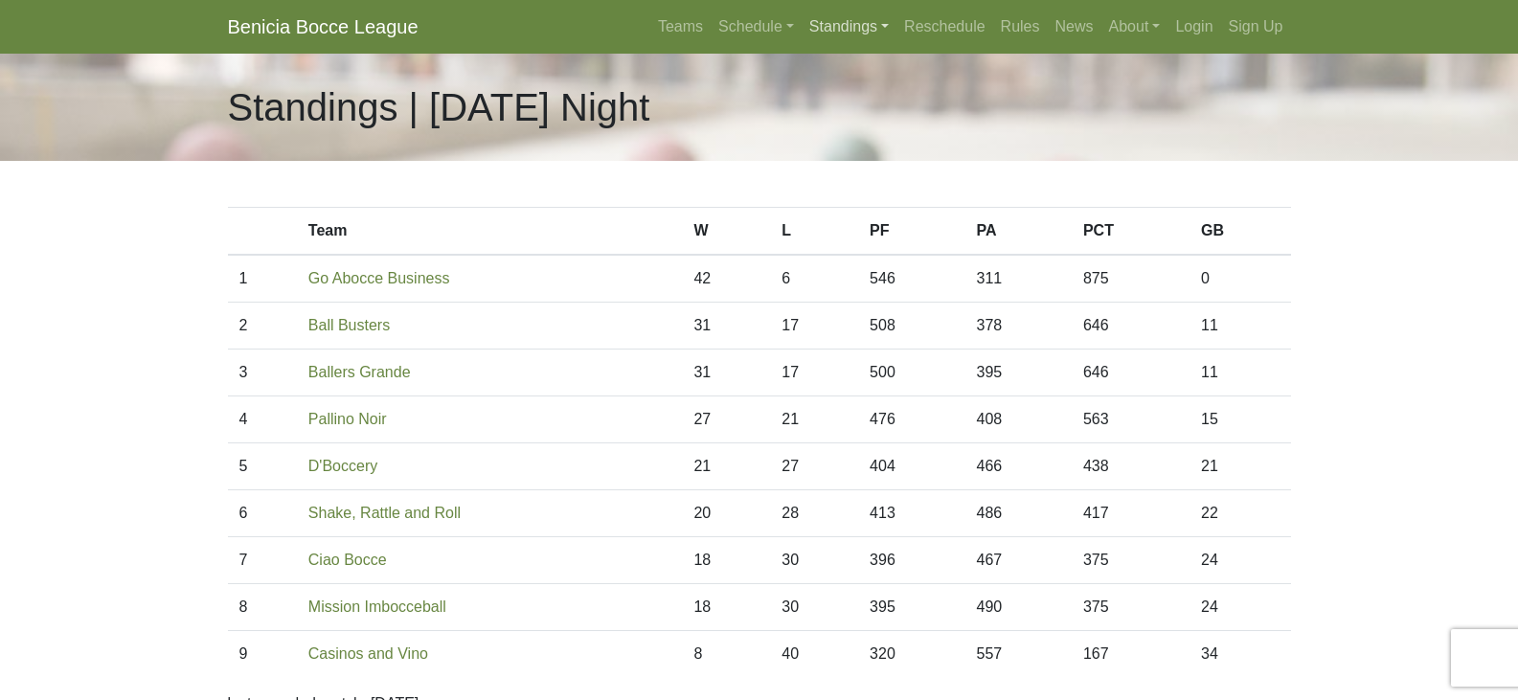
click at [883, 24] on link "Standings" at bounding box center [848, 27] width 95 height 38
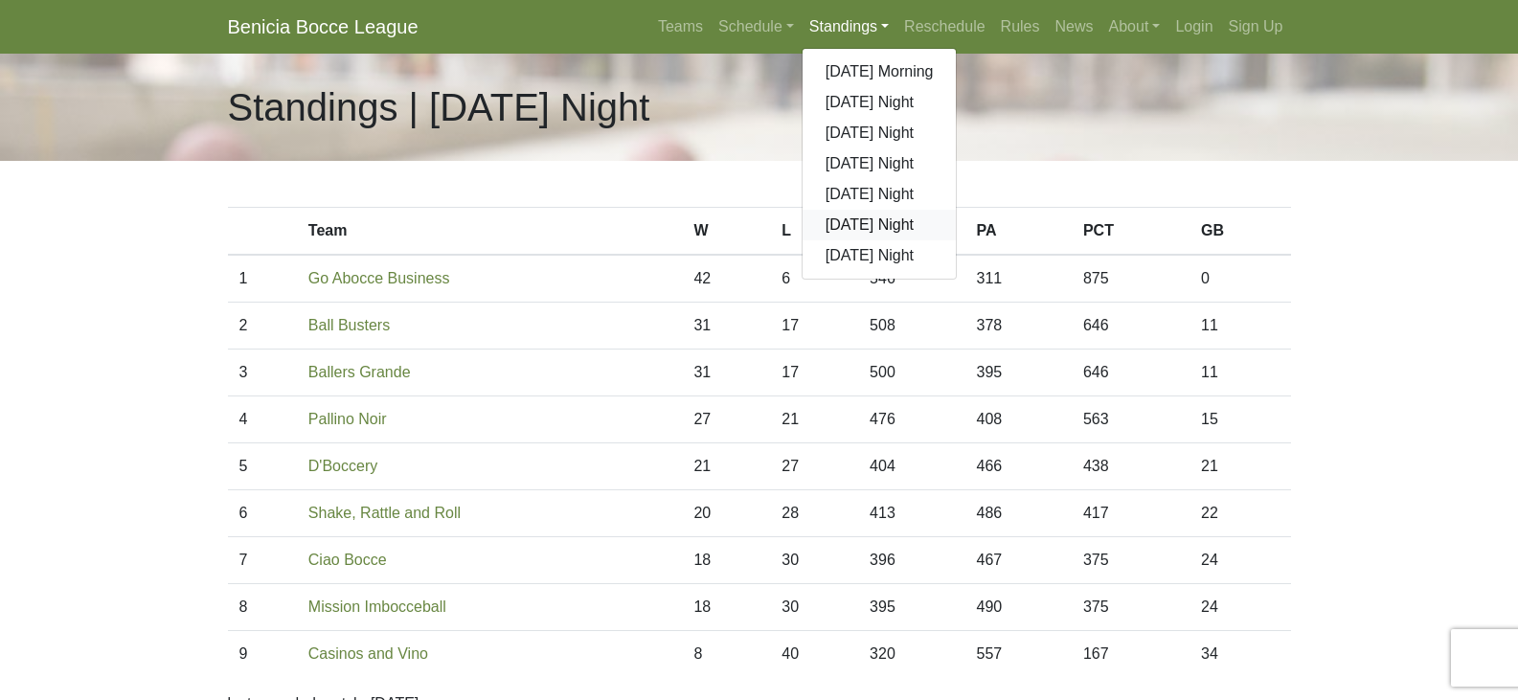
click at [855, 219] on link "[DATE] Night" at bounding box center [879, 225] width 154 height 31
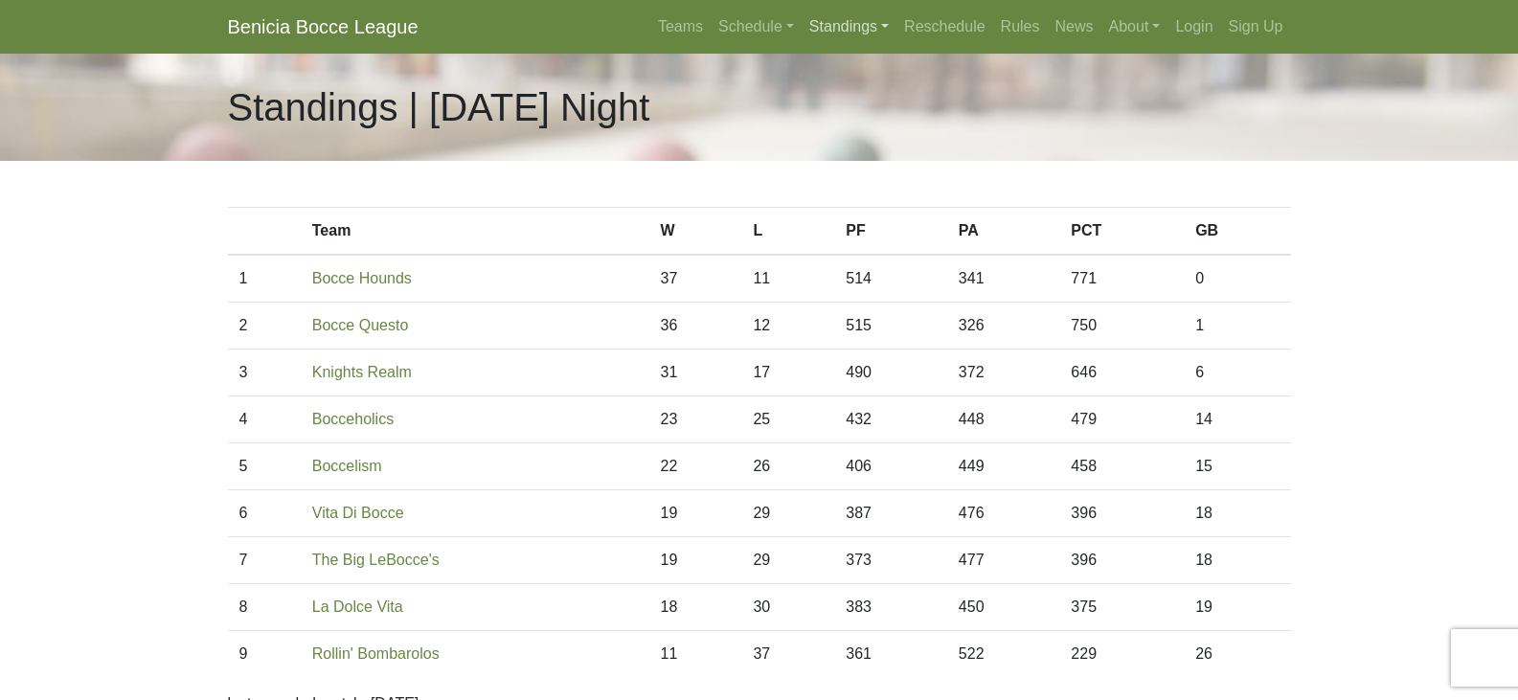
click at [888, 25] on link "Standings" at bounding box center [848, 27] width 95 height 38
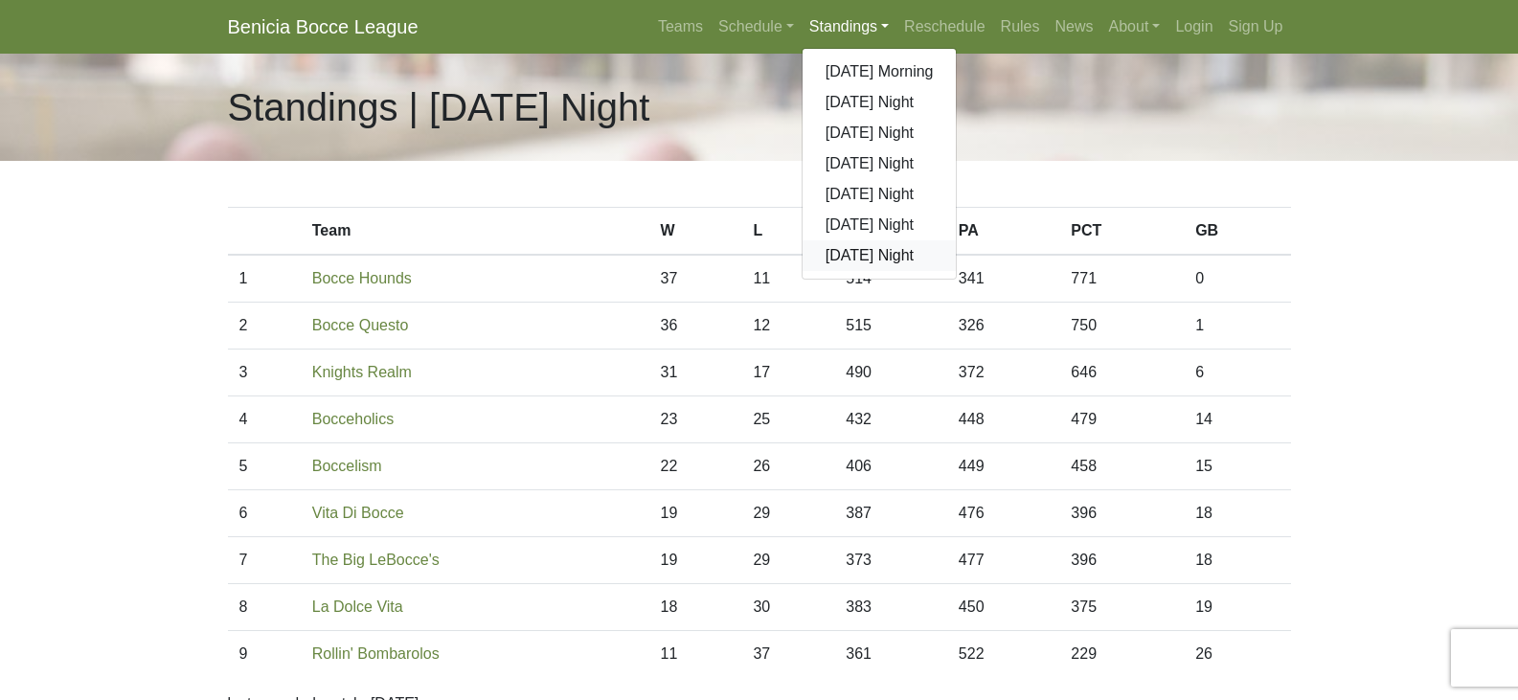
click at [854, 260] on link "[DATE] Night" at bounding box center [879, 255] width 154 height 31
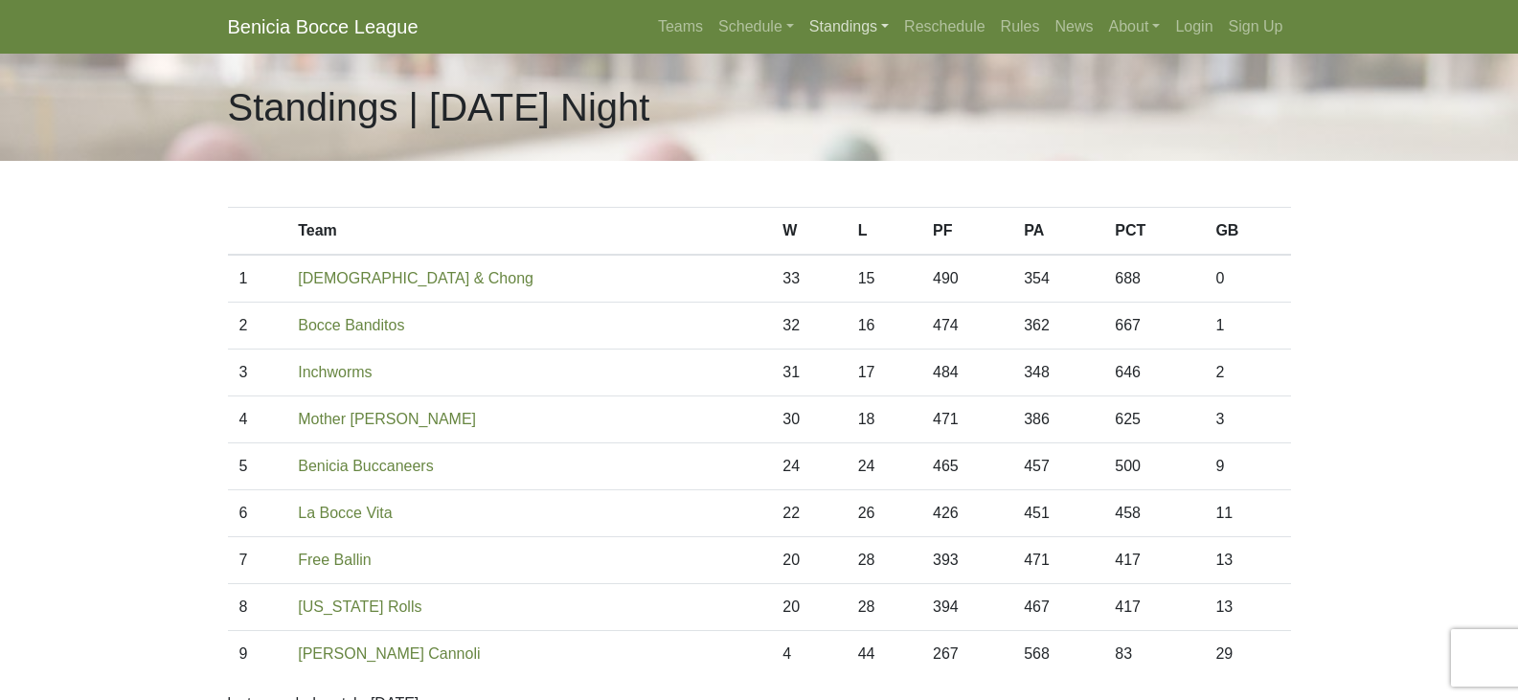
click at [878, 23] on link "Standings" at bounding box center [848, 27] width 95 height 38
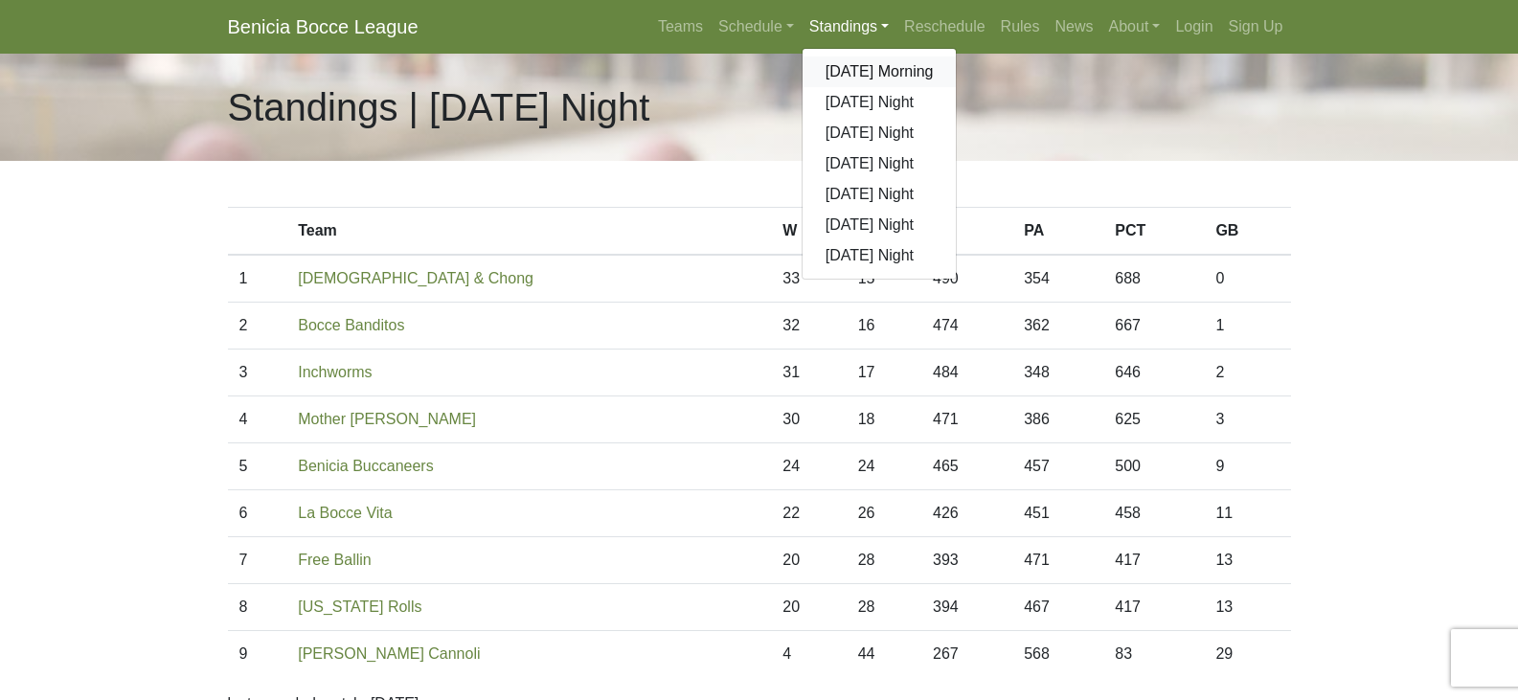
click at [869, 68] on link "[DATE] Morning" at bounding box center [879, 71] width 154 height 31
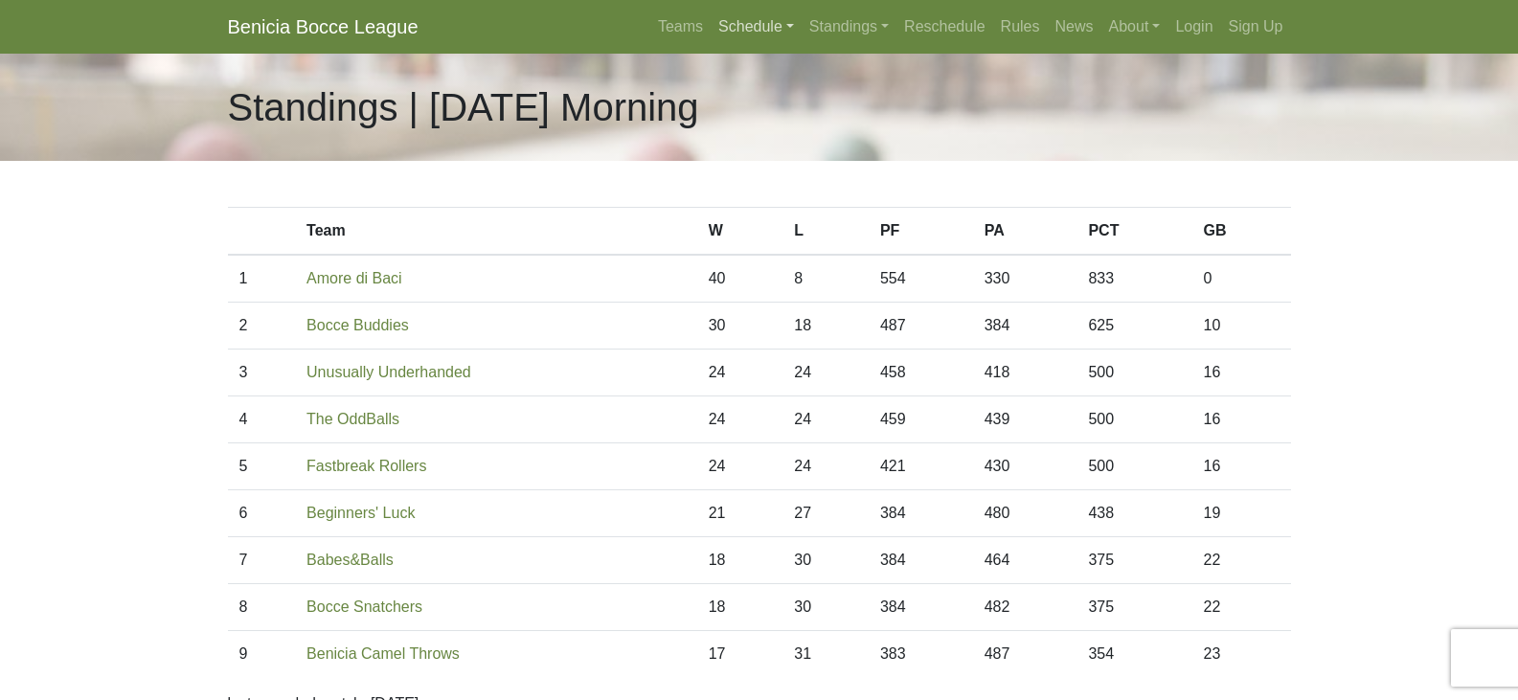
click at [793, 23] on link "Schedule" at bounding box center [756, 27] width 91 height 38
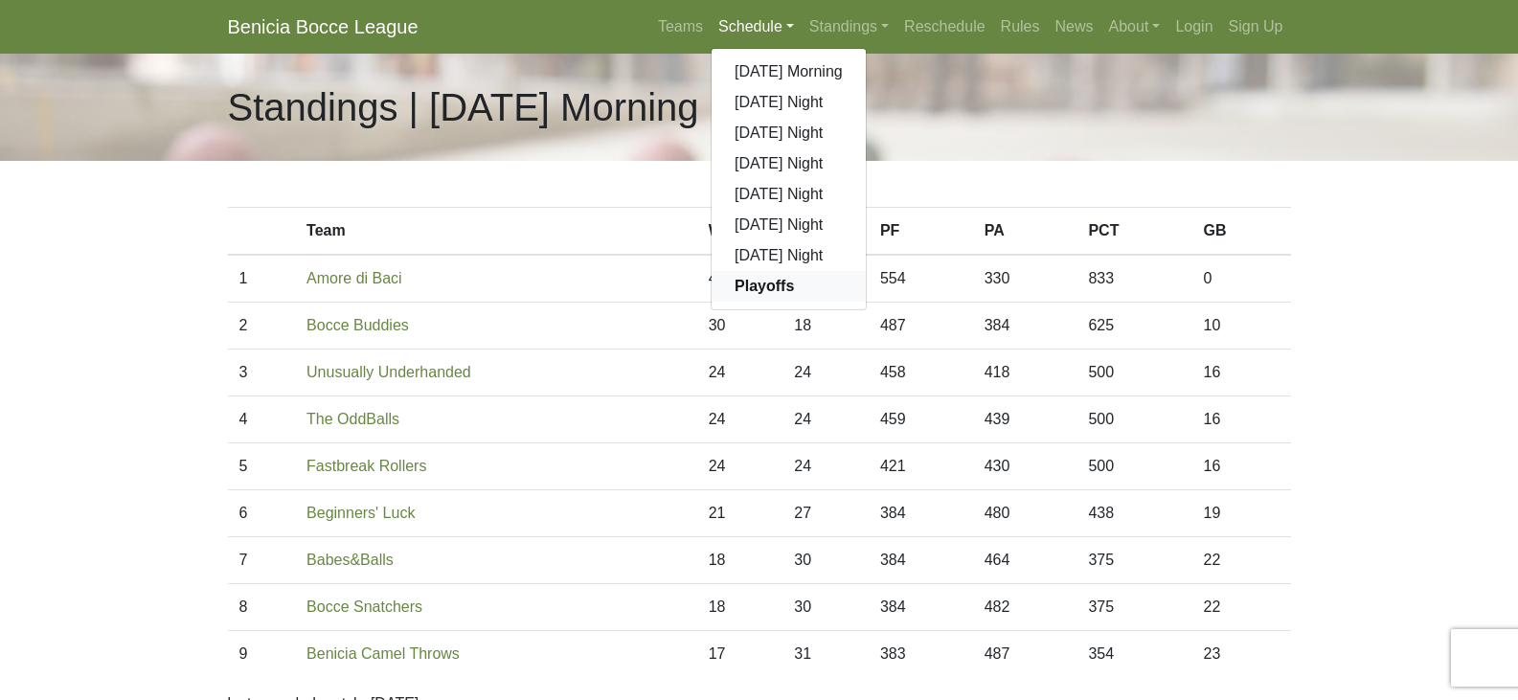
click at [749, 285] on strong "Playoffs" at bounding box center [763, 286] width 59 height 16
